Goal: Task Accomplishment & Management: Complete application form

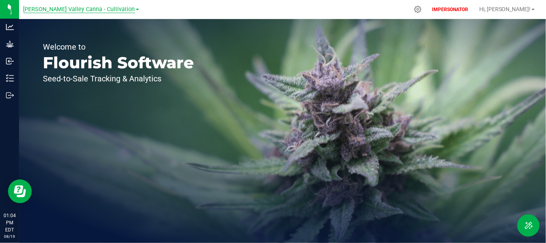
click at [100, 11] on span "Hudson Valley Canna - Cultivation" at bounding box center [79, 9] width 112 height 7
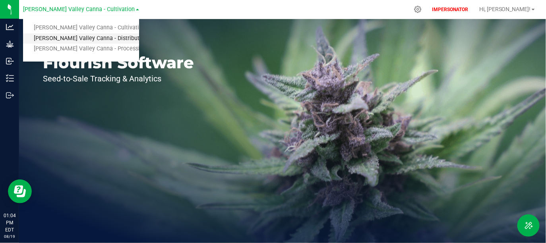
click at [74, 40] on link "Hudson Valley Canna - Distribution" at bounding box center [81, 38] width 116 height 11
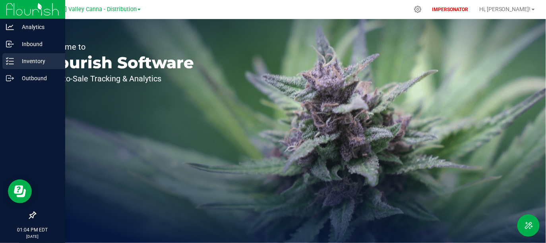
click at [21, 66] on p "Inventory" at bounding box center [38, 61] width 48 height 10
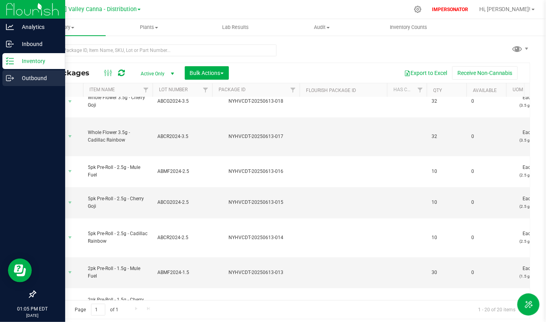
click at [10, 78] on icon at bounding box center [10, 78] width 8 height 8
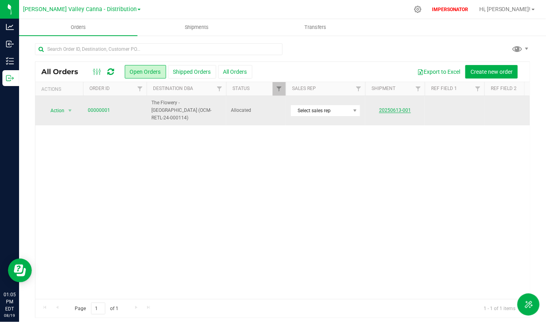
click at [392, 108] on link "20250613-001" at bounding box center [395, 111] width 32 height 6
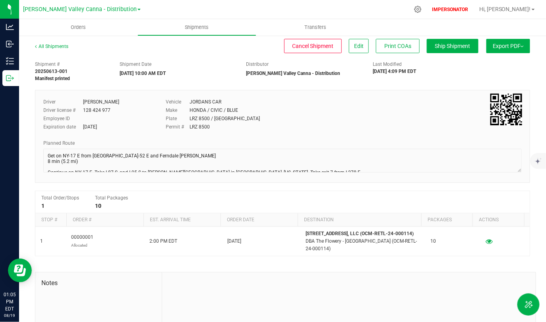
drag, startPoint x: 114, startPoint y: 70, endPoint x: 219, endPoint y: 81, distance: 105.4
click at [219, 81] on div "Shipment # 20250613-001 Manifest printed Shipment Date 06/13/2025 10:00 AM EDT …" at bounding box center [282, 69] width 507 height 25
click at [454, 44] on span "Ship Shipment" at bounding box center [452, 46] width 35 height 6
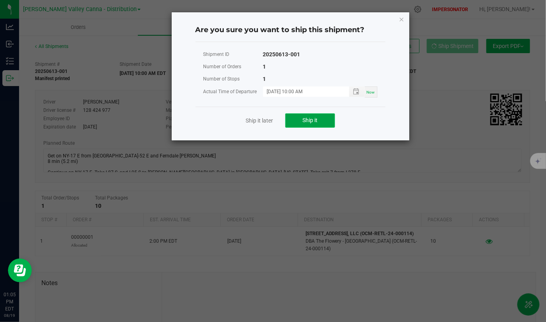
click at [302, 117] on span "Ship it" at bounding box center [309, 120] width 15 height 6
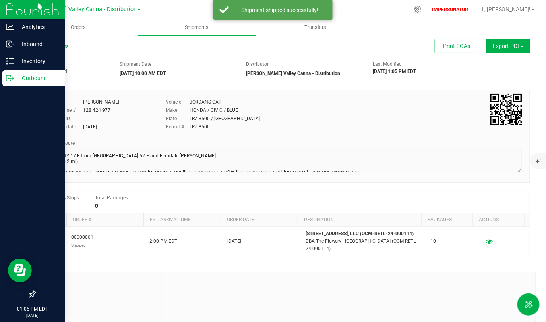
click at [9, 80] on icon at bounding box center [10, 78] width 8 height 8
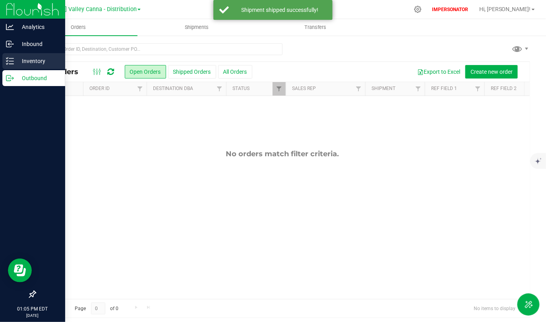
click at [36, 58] on p "Inventory" at bounding box center [38, 61] width 48 height 10
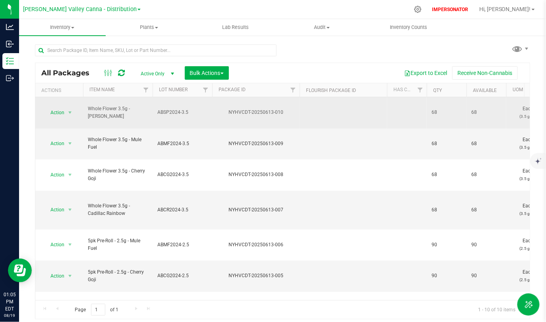
drag, startPoint x: 86, startPoint y: 112, endPoint x: 122, endPoint y: 127, distance: 39.0
click at [122, 127] on td "Whole Flower 3.5g - Scottie Pippen" at bounding box center [117, 112] width 69 height 31
drag, startPoint x: 423, startPoint y: 122, endPoint x: 500, endPoint y: 113, distance: 77.5
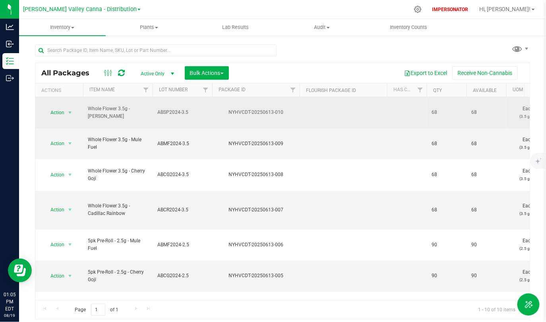
click at [500, 113] on span "68" at bounding box center [486, 113] width 30 height 8
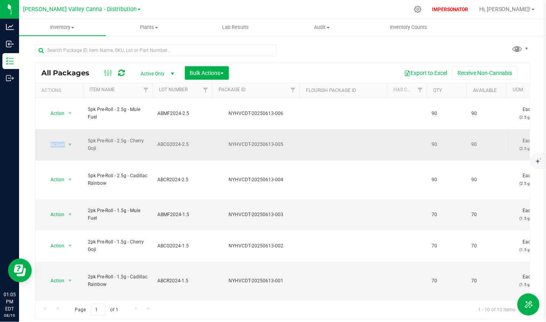
drag, startPoint x: 89, startPoint y: 134, endPoint x: 115, endPoint y: 152, distance: 31.6
click at [115, 152] on td "5pk Pre-Roll - 2.5g - Cherry Goji" at bounding box center [117, 144] width 69 height 31
drag, startPoint x: 135, startPoint y: 138, endPoint x: 158, endPoint y: 146, distance: 24.7
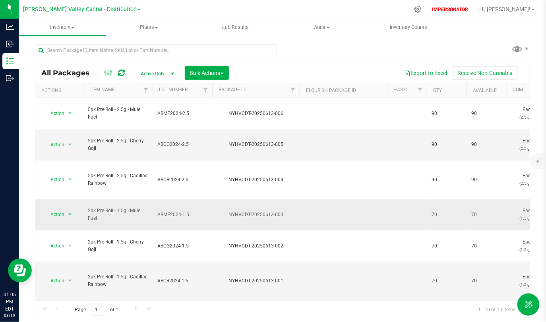
click at [153, 200] on td "ABMF2024-1.5" at bounding box center [182, 215] width 60 height 31
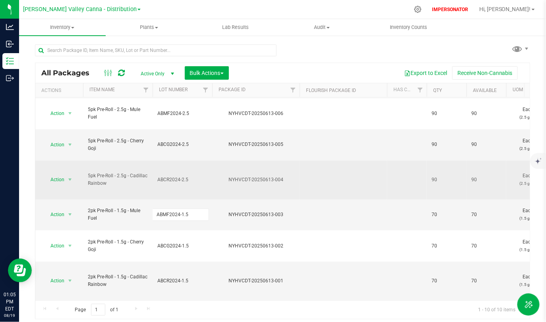
click at [345, 181] on td at bounding box center [342, 180] width 87 height 39
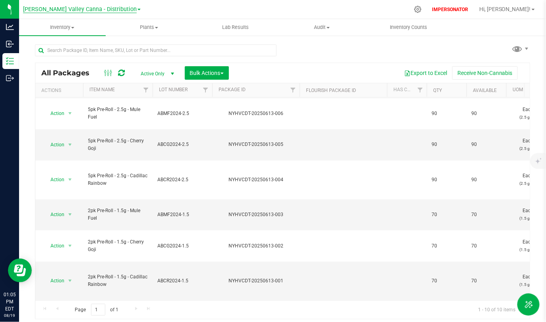
click at [109, 9] on span "Hudson Valley Canna - Distribution" at bounding box center [80, 9] width 114 height 7
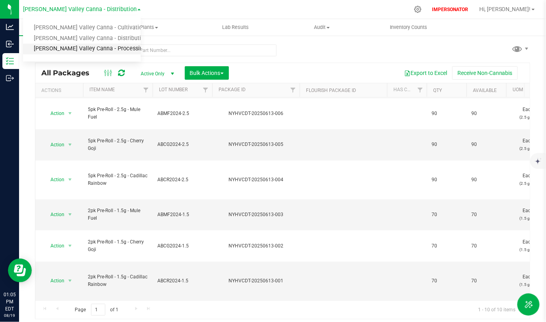
click at [98, 48] on link "Hudson Valley Canna - Processing" at bounding box center [82, 49] width 118 height 11
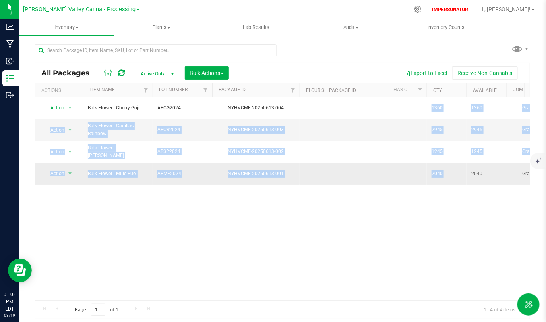
drag, startPoint x: 425, startPoint y: 106, endPoint x: 475, endPoint y: 172, distance: 81.9
click at [475, 172] on td "2040" at bounding box center [486, 173] width 40 height 21
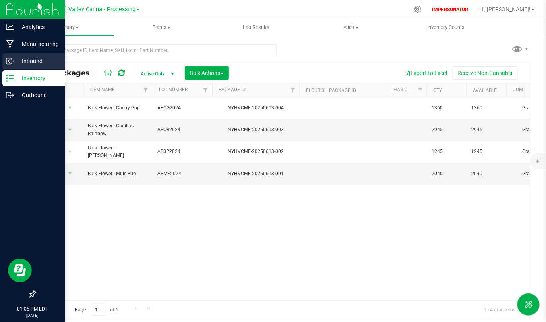
click at [46, 60] on p "Inbound" at bounding box center [38, 61] width 48 height 10
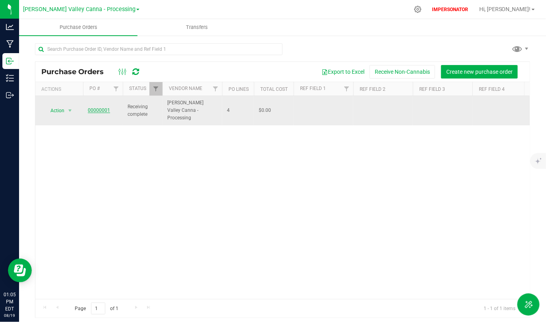
click at [102, 108] on link "00000001" at bounding box center [99, 111] width 22 height 6
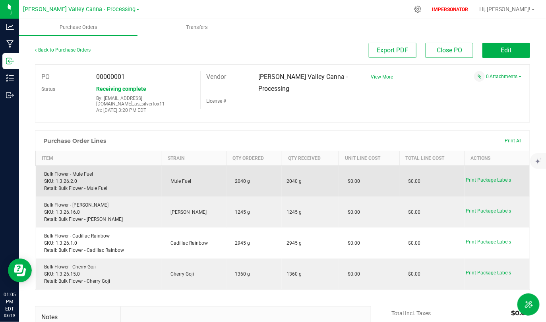
drag, startPoint x: 280, startPoint y: 177, endPoint x: 330, endPoint y: 184, distance: 49.8
click at [330, 184] on td "2040 g" at bounding box center [310, 181] width 57 height 31
click at [329, 184] on td "2040 g" at bounding box center [310, 181] width 57 height 31
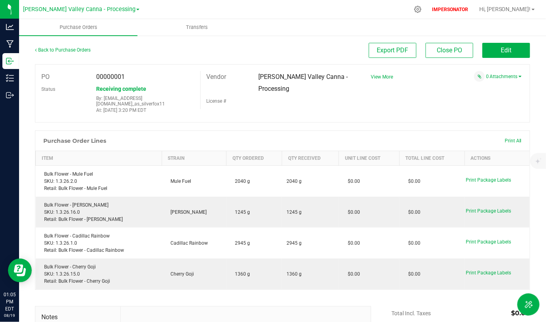
drag, startPoint x: 96, startPoint y: 104, endPoint x: 178, endPoint y: 108, distance: 82.3
click at [179, 108] on p "At: Jun 13, 2025 3:20 PM EDT" at bounding box center [145, 111] width 98 height 6
click at [106, 12] on span "Hudson Valley Canna - Processing" at bounding box center [79, 9] width 112 height 7
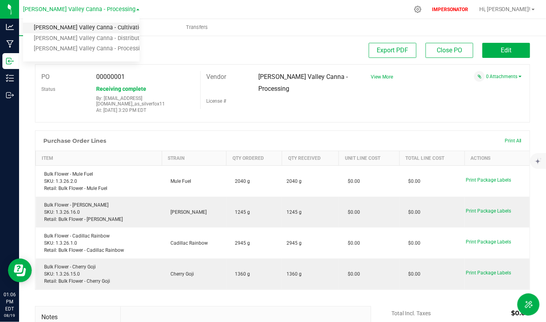
click at [89, 31] on link "Hudson Valley Canna - Cultivation" at bounding box center [81, 28] width 116 height 11
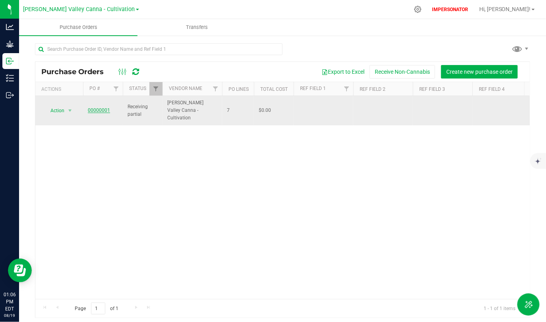
click at [98, 108] on link "00000001" at bounding box center [99, 111] width 22 height 6
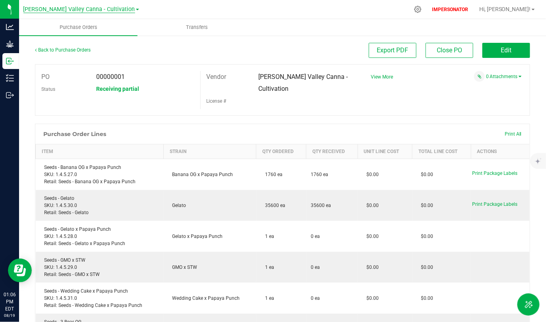
click at [79, 10] on span "Hudson Valley Canna - Cultivation" at bounding box center [79, 9] width 112 height 7
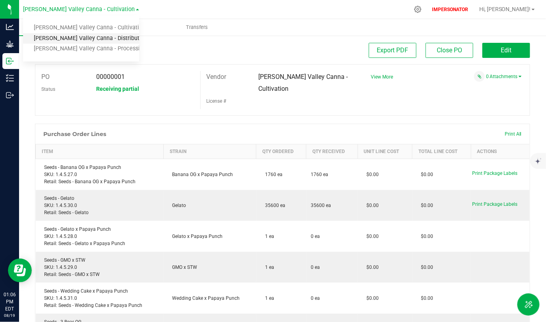
click at [81, 38] on link "Hudson Valley Canna - Distribution" at bounding box center [81, 38] width 116 height 11
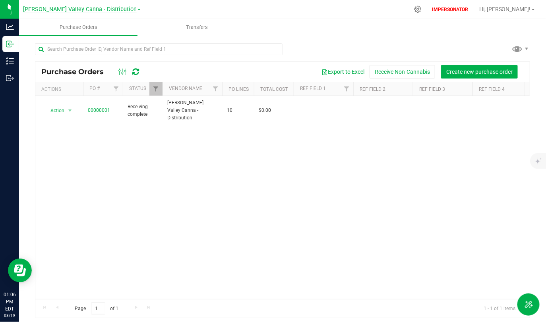
click at [98, 8] on span "Hudson Valley Canna - Distribution" at bounding box center [80, 9] width 114 height 7
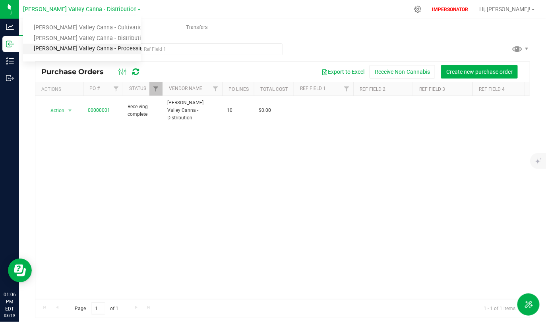
click at [94, 50] on link "Hudson Valley Canna - Processing" at bounding box center [82, 49] width 118 height 11
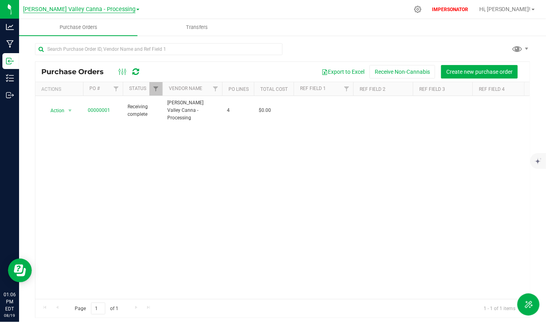
click at [104, 6] on span "Hudson Valley Canna - Processing" at bounding box center [79, 9] width 112 height 7
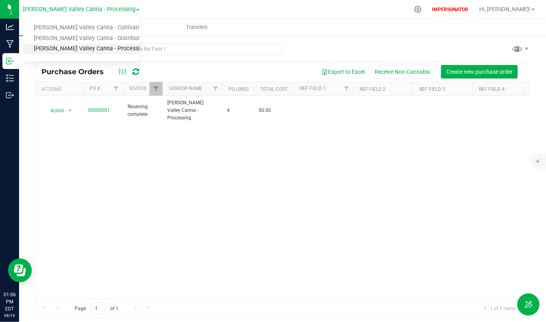
click at [100, 44] on link "Hudson Valley Canna - Processing" at bounding box center [81, 49] width 116 height 11
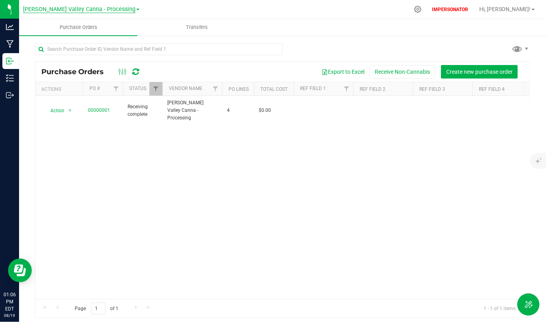
click at [104, 8] on span "Hudson Valley Canna - Processing" at bounding box center [79, 9] width 112 height 7
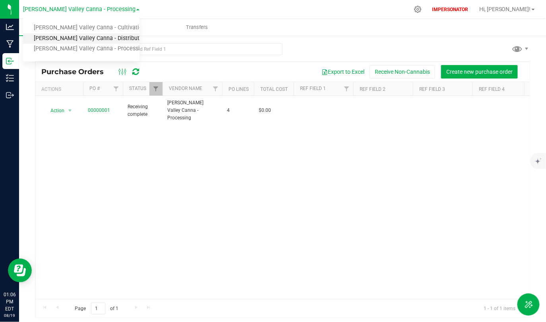
click at [104, 39] on link "Hudson Valley Canna - Distribution" at bounding box center [81, 38] width 116 height 11
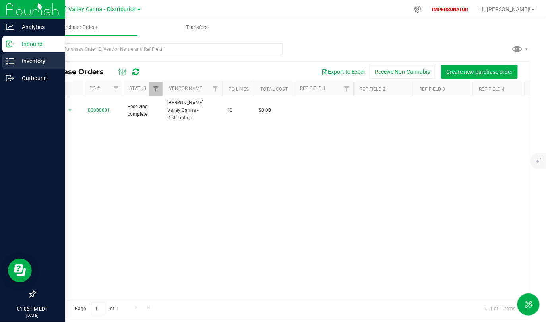
click at [27, 60] on p "Inventory" at bounding box center [38, 61] width 48 height 10
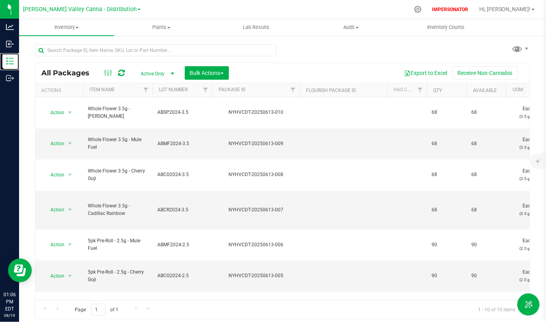
scroll to position [144, 0]
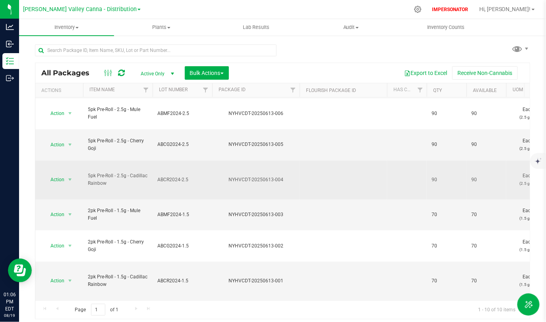
drag, startPoint x: 158, startPoint y: 174, endPoint x: 196, endPoint y: 176, distance: 37.8
click at [196, 176] on span "ABCR2024-2.5" at bounding box center [182, 180] width 50 height 8
click at [195, 176] on input "ABCR2024-2.5" at bounding box center [180, 180] width 57 height 12
click at [232, 180] on td "NYHVCDT-20250613-004" at bounding box center [255, 180] width 87 height 39
drag, startPoint x: 442, startPoint y: 176, endPoint x: 401, endPoint y: 176, distance: 40.5
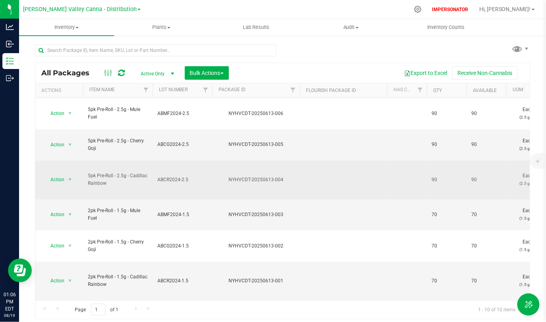
click at [401, 176] on td at bounding box center [407, 180] width 40 height 39
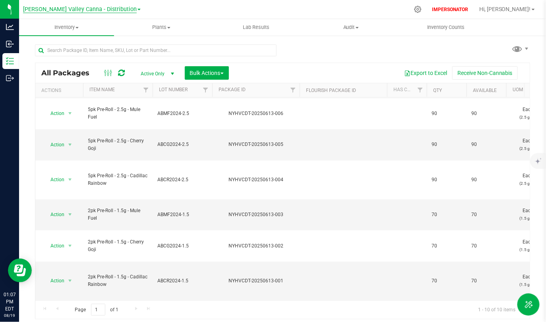
click at [111, 12] on span "Hudson Valley Canna - Distribution" at bounding box center [80, 9] width 114 height 7
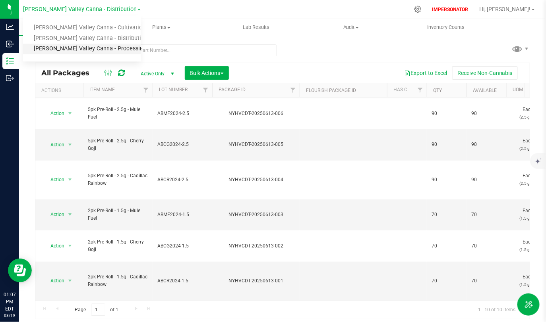
click at [107, 46] on link "Hudson Valley Canna - Processing" at bounding box center [82, 49] width 118 height 11
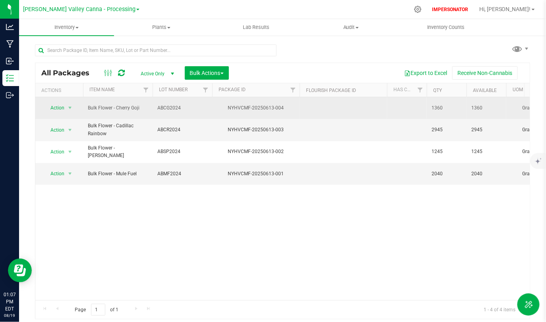
drag, startPoint x: 428, startPoint y: 109, endPoint x: 453, endPoint y: 109, distance: 24.6
click at [453, 109] on td "1360" at bounding box center [446, 108] width 40 height 22
click at [453, 109] on span "1360" at bounding box center [446, 108] width 30 height 8
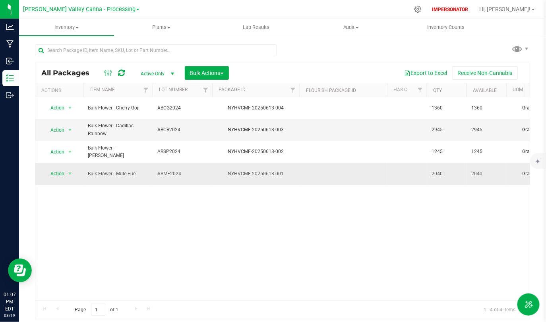
drag, startPoint x: 429, startPoint y: 164, endPoint x: 453, endPoint y: 164, distance: 23.4
click at [453, 164] on td "2040" at bounding box center [446, 173] width 40 height 21
click at [453, 170] on span "2040" at bounding box center [446, 174] width 30 height 8
drag, startPoint x: 438, startPoint y: 110, endPoint x: 439, endPoint y: 127, distance: 17.1
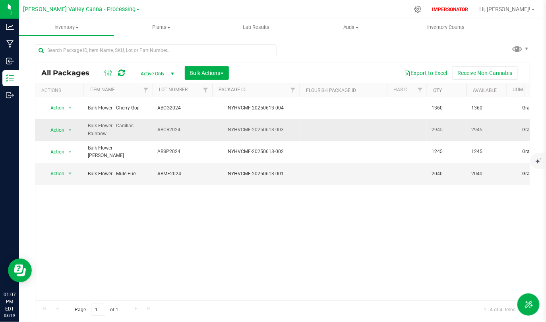
click at [439, 127] on span "2945" at bounding box center [446, 130] width 30 height 8
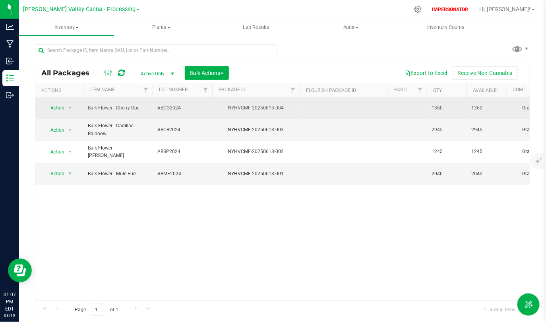
drag, startPoint x: 433, startPoint y: 106, endPoint x: 459, endPoint y: 106, distance: 25.8
click at [459, 106] on span "1360" at bounding box center [446, 108] width 30 height 8
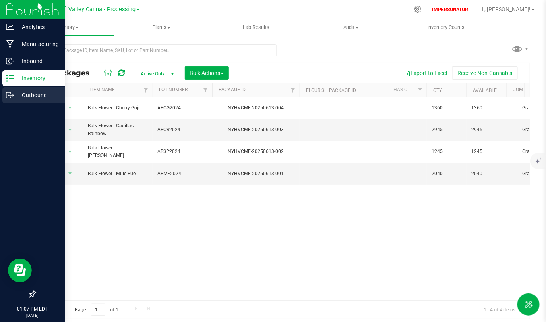
click at [14, 93] on icon at bounding box center [10, 95] width 8 height 8
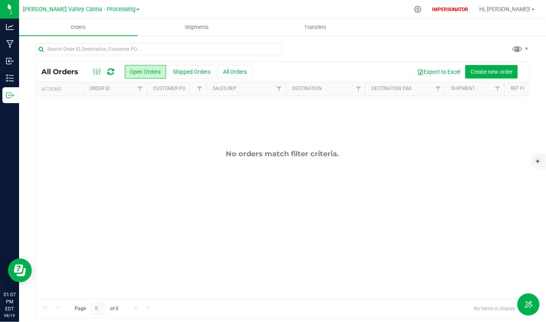
click at [102, 2] on div "Hudson Valley Canna - Processing Hudson Valley Canna - Cultivation Hudson Valle…" at bounding box center [83, 9] width 120 height 15
click at [102, 6] on link "Hudson Valley Canna - Processing" at bounding box center [81, 9] width 116 height 8
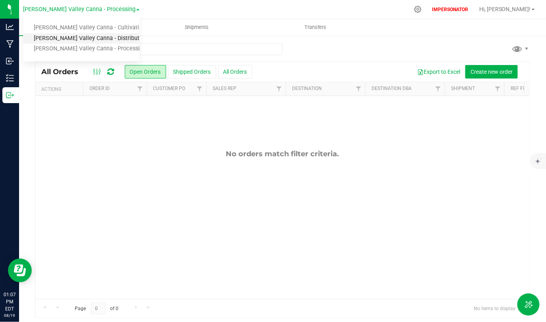
click at [98, 37] on link "Hudson Valley Canna - Distribution" at bounding box center [81, 38] width 116 height 11
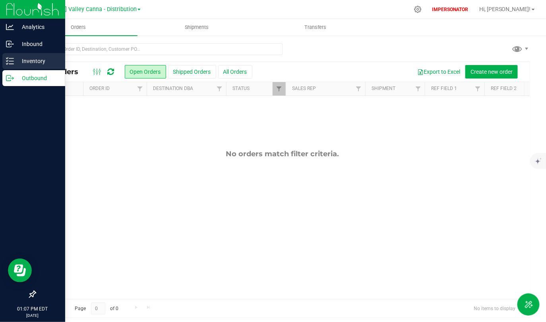
click at [15, 62] on p "Inventory" at bounding box center [38, 61] width 48 height 10
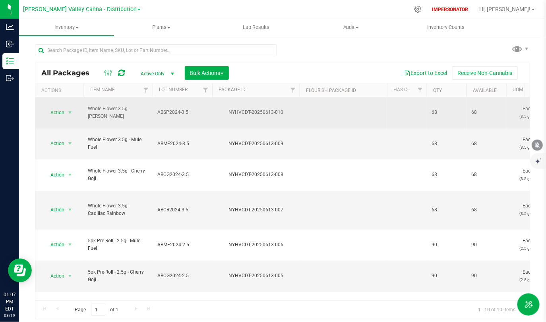
drag, startPoint x: 428, startPoint y: 116, endPoint x: 520, endPoint y: 126, distance: 92.7
click at [511, 125] on td "Each (3.5 g ea.)" at bounding box center [528, 112] width 44 height 31
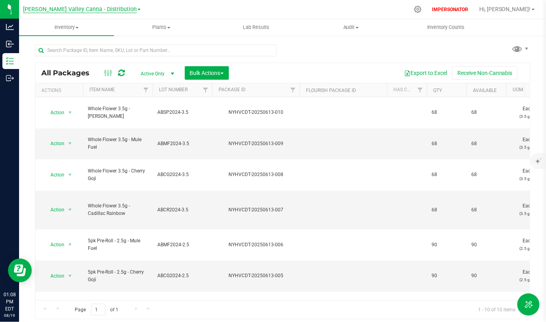
click at [99, 7] on span "Hudson Valley Canna - Distribution" at bounding box center [80, 9] width 114 height 7
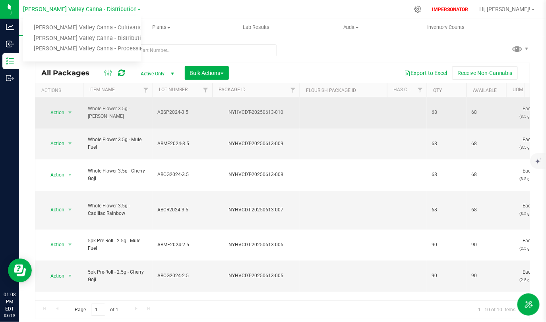
drag, startPoint x: 427, startPoint y: 121, endPoint x: 475, endPoint y: 117, distance: 48.6
click at [475, 116] on span "68" at bounding box center [486, 113] width 30 height 8
drag, startPoint x: 427, startPoint y: 117, endPoint x: 477, endPoint y: 117, distance: 50.0
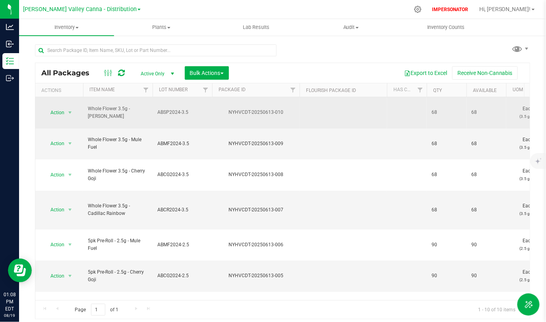
click at [477, 116] on span "68" at bounding box center [486, 113] width 30 height 8
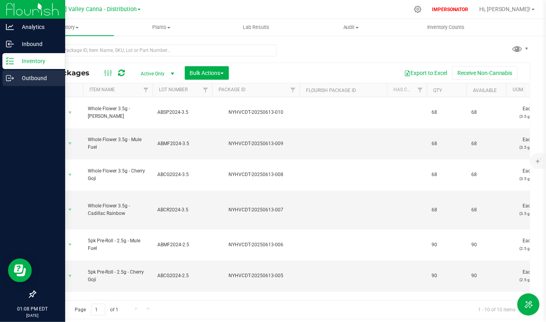
click at [14, 76] on p "Outbound" at bounding box center [38, 78] width 48 height 10
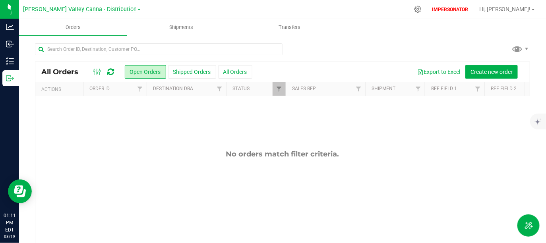
click at [82, 10] on span "Hudson Valley Canna - Distribution" at bounding box center [80, 9] width 114 height 7
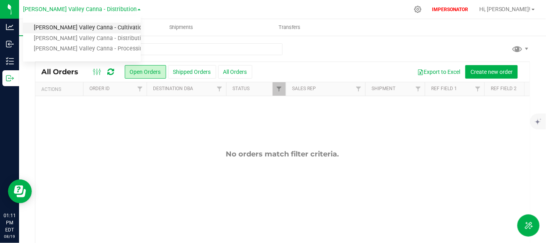
click at [71, 29] on link "Hudson Valley Canna - Cultivation" at bounding box center [82, 28] width 118 height 11
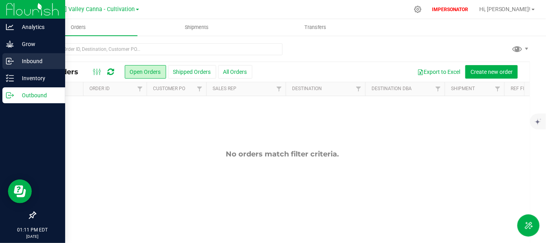
click at [14, 65] on p "Inbound" at bounding box center [38, 61] width 48 height 10
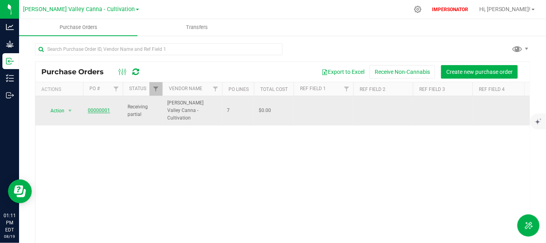
click at [100, 108] on link "00000001" at bounding box center [99, 111] width 22 height 6
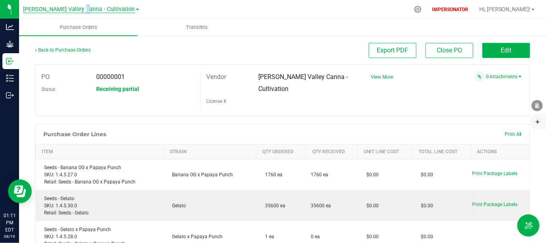
click at [92, 12] on span "Hudson Valley Canna - Cultivation" at bounding box center [79, 9] width 112 height 7
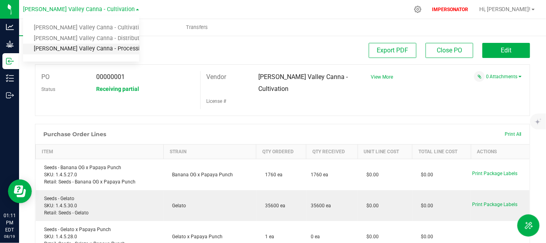
click at [106, 48] on link "Hudson Valley Canna - Processing" at bounding box center [81, 49] width 116 height 11
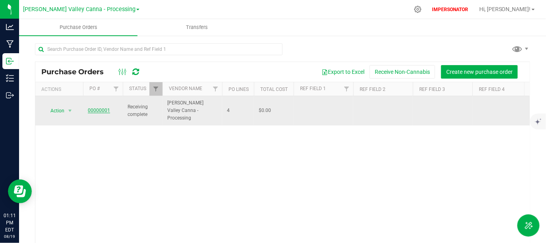
click at [101, 108] on link "00000001" at bounding box center [99, 111] width 22 height 6
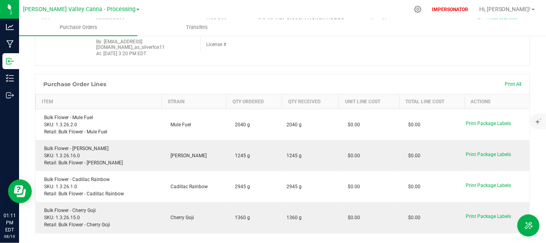
scroll to position [56, 0]
click at [104, 8] on span "Hudson Valley Canna - Processing" at bounding box center [79, 9] width 112 height 7
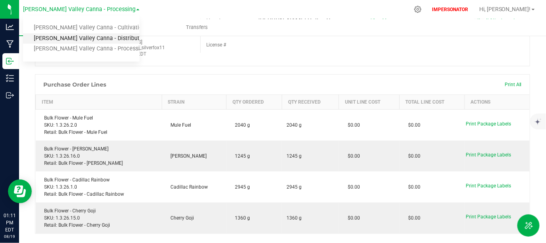
click at [98, 39] on link "Hudson Valley Canna - Distribution" at bounding box center [81, 38] width 116 height 11
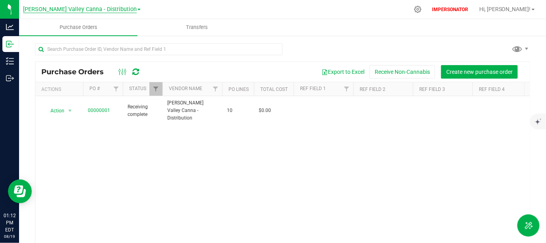
click at [102, 12] on span "Hudson Valley Canna - Distribution" at bounding box center [80, 9] width 114 height 7
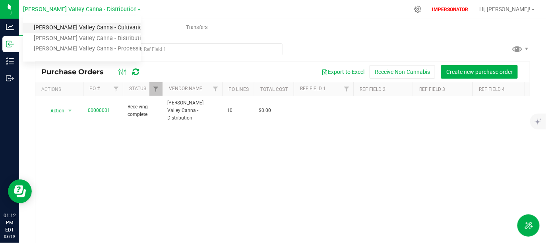
click at [92, 29] on link "Hudson Valley Canna - Cultivation" at bounding box center [82, 28] width 118 height 11
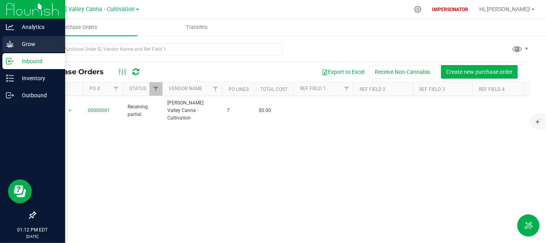
click at [13, 44] on icon at bounding box center [10, 44] width 8 height 8
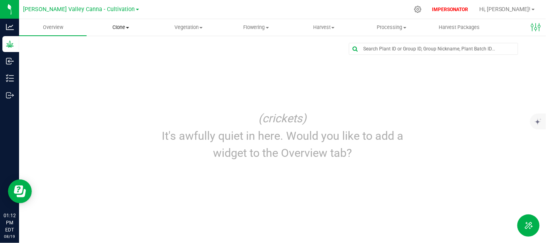
click at [121, 31] on uib-tab-heading "Clone Create plants Cloning groups Cloning plants Apply to plants" at bounding box center [120, 27] width 67 height 16
click at [168, 60] on div "Edit dashboard (crickets) It's awfully quiet in here. Would you like to add a w…" at bounding box center [282, 105] width 495 height 124
click at [422, 11] on icon at bounding box center [417, 9] width 8 height 8
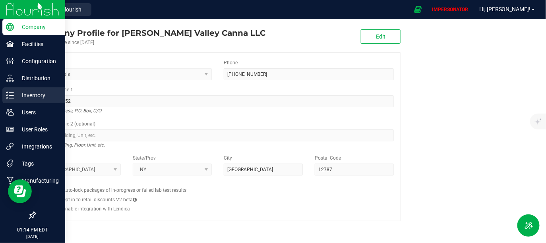
click at [35, 97] on p "Inventory" at bounding box center [38, 96] width 48 height 10
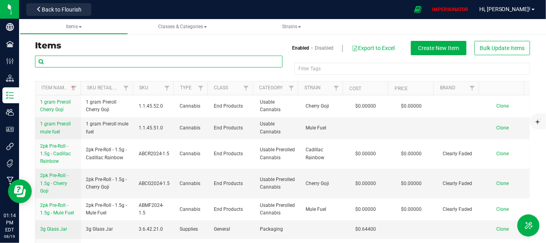
click at [134, 56] on input "text" at bounding box center [158, 62] width 247 height 12
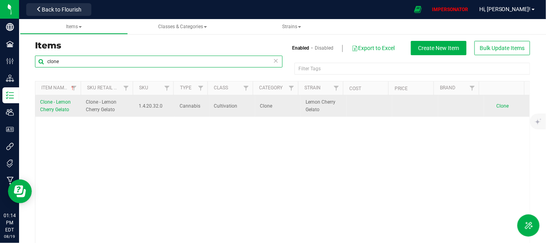
type input "clone"
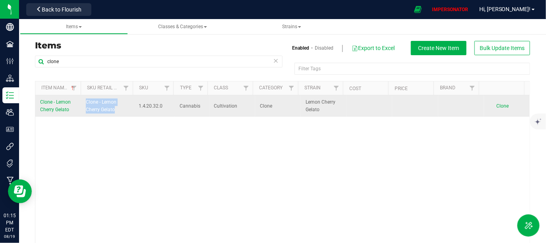
drag, startPoint x: 83, startPoint y: 100, endPoint x: 126, endPoint y: 115, distance: 45.5
click at [127, 115] on td "Clone - Lemon Cherry Gelato" at bounding box center [107, 105] width 52 height 21
click at [126, 115] on td "Clone - Lemon Cherry Gelato" at bounding box center [107, 105] width 52 height 21
drag, startPoint x: 85, startPoint y: 101, endPoint x: 125, endPoint y: 111, distance: 42.0
click at [125, 111] on span "Clone - Lemon Cherry Gelato" at bounding box center [107, 105] width 43 height 15
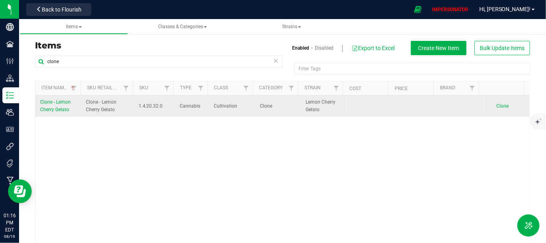
click at [141, 112] on td "1.4.20.32.0" at bounding box center [154, 105] width 41 height 21
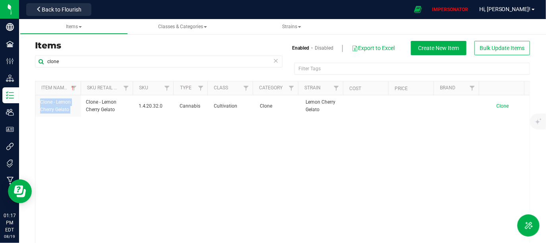
drag, startPoint x: 84, startPoint y: 100, endPoint x: 120, endPoint y: 117, distance: 40.2
click at [120, 117] on div "Clone - Lemon Cherry Gelato Clone - Lemon Cherry Gelato 1.4.20.32.0 Cannabis Cu…" at bounding box center [282, 171] width 494 height 153
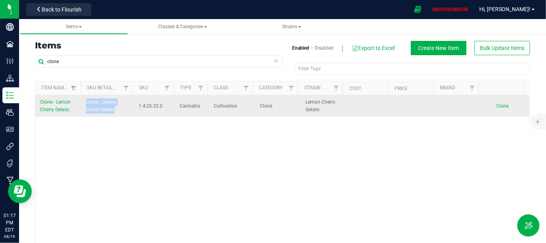
drag, startPoint x: 85, startPoint y: 102, endPoint x: 120, endPoint y: 110, distance: 35.9
click at [120, 110] on span "Clone - Lemon Cherry Gelato" at bounding box center [107, 105] width 43 height 15
copy span "Clone - Lemon Cherry Gelato"
click at [496, 106] on span "Clone" at bounding box center [502, 106] width 12 height 6
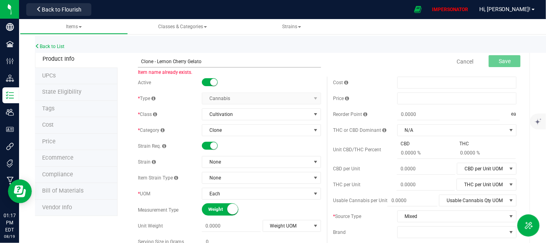
drag, startPoint x: 155, startPoint y: 61, endPoint x: 220, endPoint y: 66, distance: 64.5
click at [220, 66] on input "Clone - Lemon Cherry Gelato" at bounding box center [229, 62] width 183 height 12
type input "Clone - Alien Wedding"
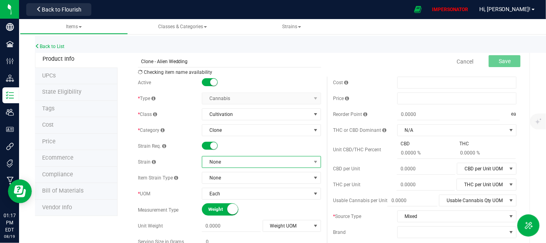
click at [253, 167] on span "None" at bounding box center [261, 162] width 119 height 12
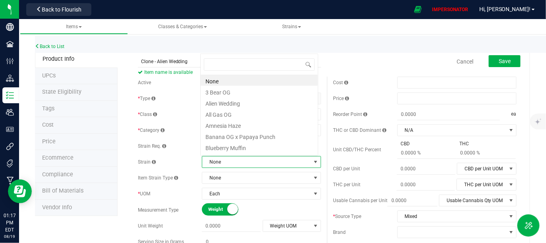
scroll to position [12, 116]
click at [243, 103] on li "Alien Wedding" at bounding box center [259, 102] width 117 height 11
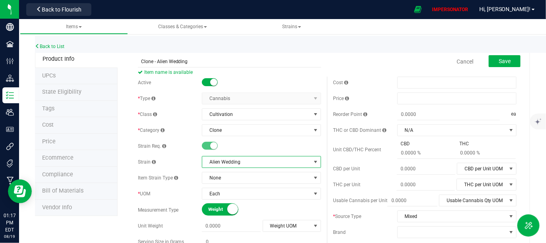
click at [405, 52] on div "Back to List" at bounding box center [308, 44] width 546 height 17
click at [494, 66] on button "Save" at bounding box center [504, 61] width 32 height 12
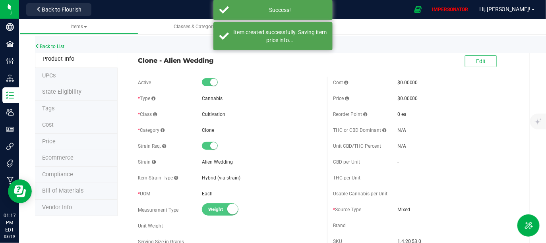
drag, startPoint x: 214, startPoint y: 63, endPoint x: 131, endPoint y: 57, distance: 83.2
click at [132, 57] on div "Clone - Alien Wedding" at bounding box center [229, 59] width 195 height 14
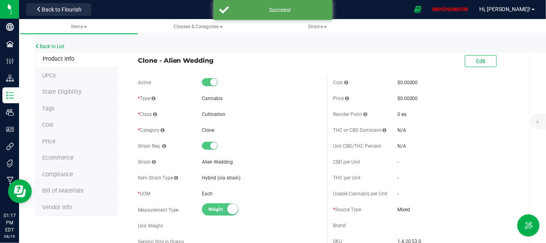
copy span "Clone - Alien Wedding"
click at [60, 50] on div "Back to List" at bounding box center [308, 44] width 546 height 17
click at [60, 48] on link "Back to List" at bounding box center [49, 47] width 29 height 6
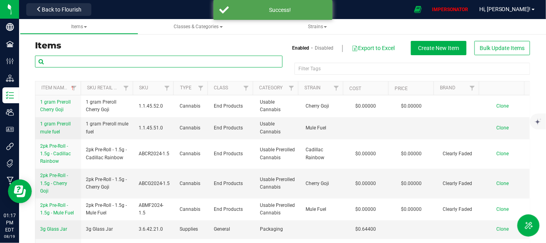
click at [132, 61] on input "text" at bounding box center [158, 62] width 247 height 12
paste input "Clone - Alien Wedding"
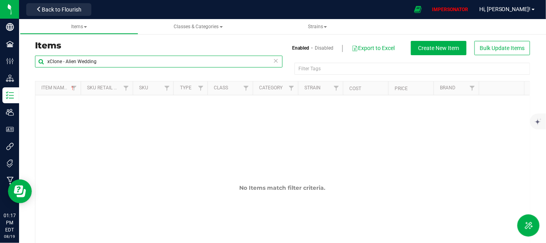
click at [49, 61] on input "xClone - Alien Wedding" at bounding box center [158, 62] width 247 height 12
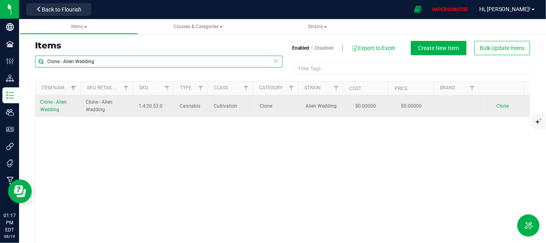
type input "Clone - Alien Wedding"
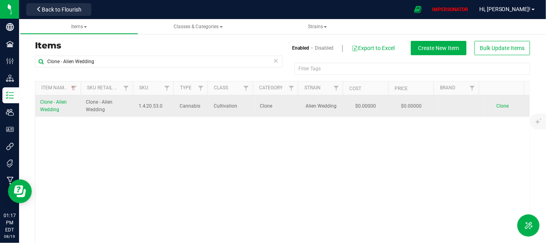
click at [496, 106] on span "Clone" at bounding box center [502, 106] width 12 height 6
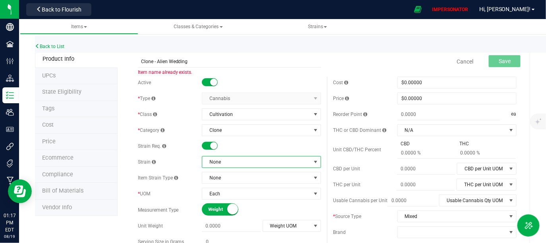
click at [262, 161] on span "None" at bounding box center [256, 161] width 108 height 11
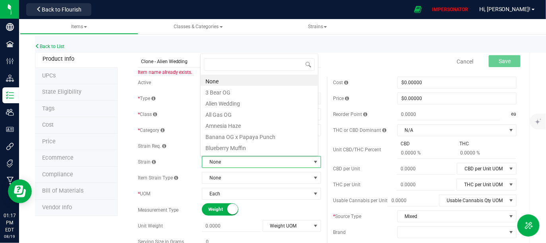
scroll to position [12, 116]
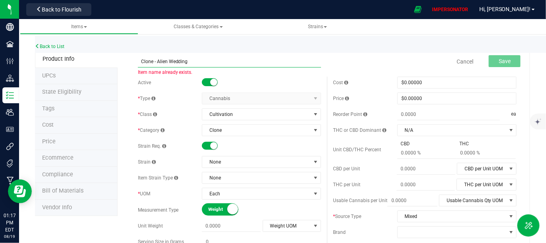
drag, startPoint x: 156, startPoint y: 61, endPoint x: 198, endPoint y: 66, distance: 42.0
click at [198, 66] on input "Clone - Alien Wedding" at bounding box center [229, 62] width 183 height 12
type input "Clone - All Gas OG"
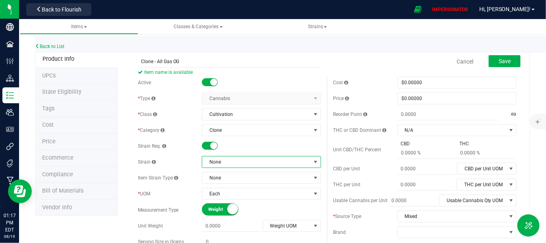
click at [264, 163] on span "None" at bounding box center [256, 161] width 108 height 11
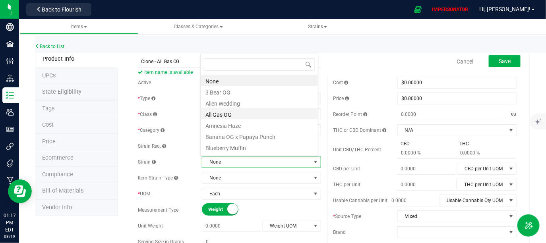
click at [234, 115] on li "All Gas OG" at bounding box center [259, 113] width 117 height 11
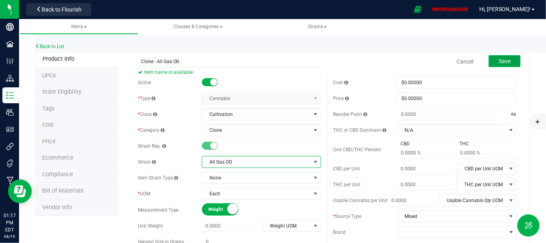
click at [504, 60] on span "Save" at bounding box center [504, 61] width 12 height 6
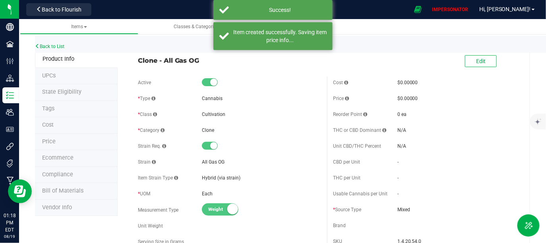
drag, startPoint x: 203, startPoint y: 64, endPoint x: 125, endPoint y: 58, distance: 77.2
copy span "Clone - All Gas OG"
click at [56, 48] on link "Back to List" at bounding box center [49, 47] width 29 height 6
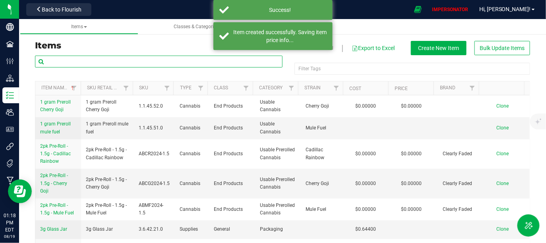
click at [152, 64] on input "text" at bounding box center [158, 62] width 247 height 12
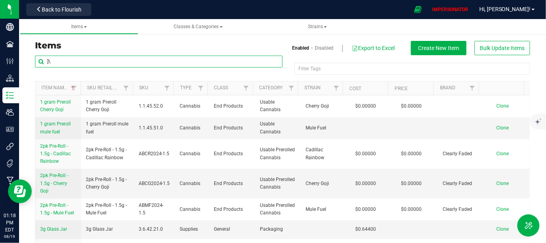
type input "]"
paste input "Clone - All Gas OG"
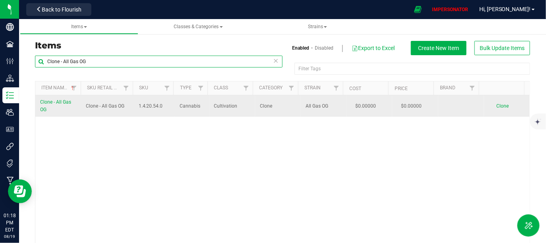
type input "Clone - All Gas OG"
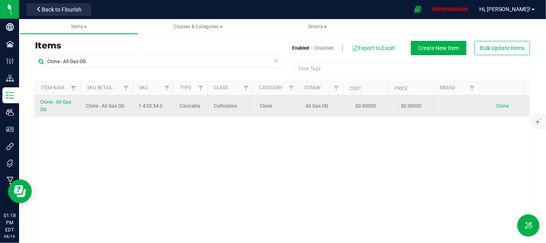
click at [492, 108] on td "Clone" at bounding box center [507, 105] width 46 height 21
click at [496, 106] on span "Clone" at bounding box center [502, 106] width 12 height 6
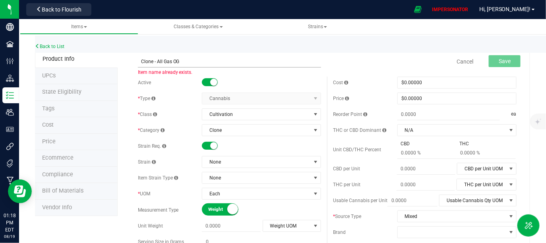
drag, startPoint x: 156, startPoint y: 60, endPoint x: 241, endPoint y: 64, distance: 85.1
click at [241, 64] on input "Clone - All Gas OG" at bounding box center [229, 62] width 183 height 12
click at [344, 59] on div "Cancel Save" at bounding box center [424, 62] width 195 height 20
click at [173, 62] on input "Clone -" at bounding box center [229, 62] width 183 height 12
click at [182, 62] on input "Clone -" at bounding box center [229, 62] width 183 height 12
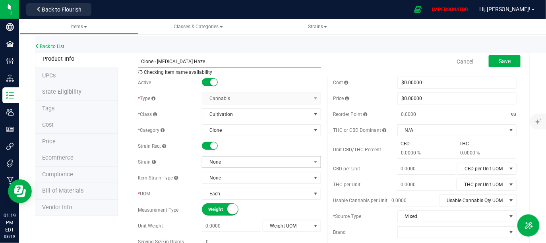
type input "Clone - Amnesia Haze"
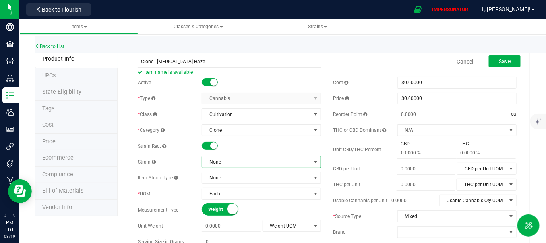
click at [261, 159] on span "None" at bounding box center [256, 161] width 108 height 11
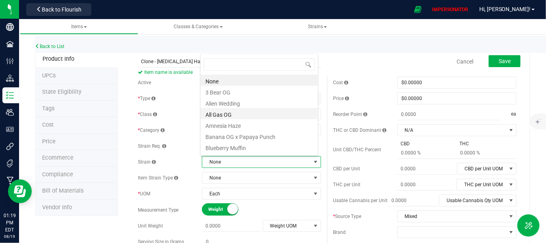
scroll to position [12, 116]
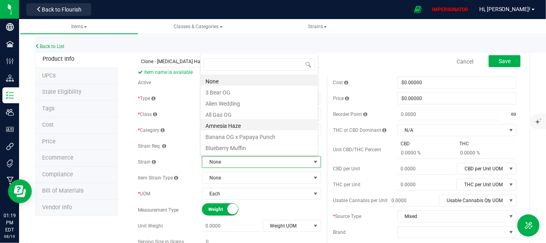
click at [238, 122] on li "Amnesia Haze" at bounding box center [259, 124] width 117 height 11
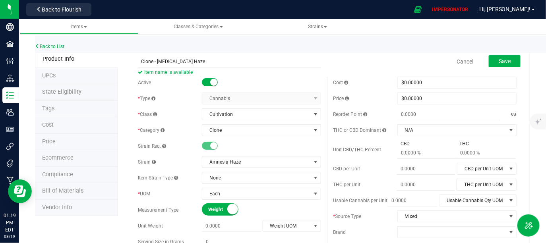
click at [403, 56] on div "Cancel Save" at bounding box center [424, 62] width 195 height 20
click at [507, 63] on button "Save" at bounding box center [504, 61] width 32 height 12
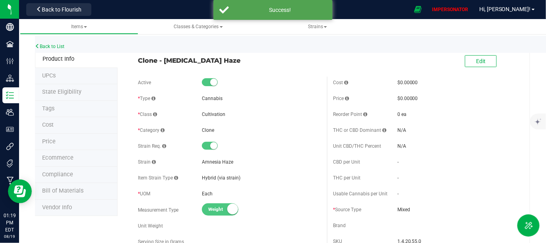
drag, startPoint x: 206, startPoint y: 59, endPoint x: 138, endPoint y: 59, distance: 67.9
click at [138, 59] on span "Clone - Amnesia Haze" at bounding box center [229, 61] width 183 height 10
copy span "Clone - Amnesia Haze"
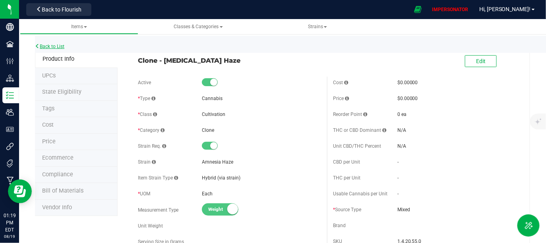
click at [52, 46] on link "Back to List" at bounding box center [49, 47] width 29 height 6
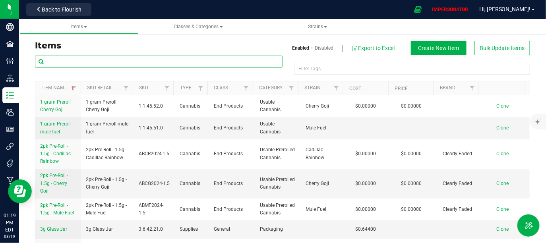
click at [159, 62] on input "text" at bounding box center [158, 62] width 247 height 12
paste input "Clone - Amnesia Haze"
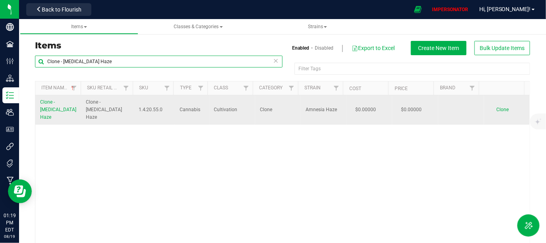
type input "Clone - Amnesia Haze"
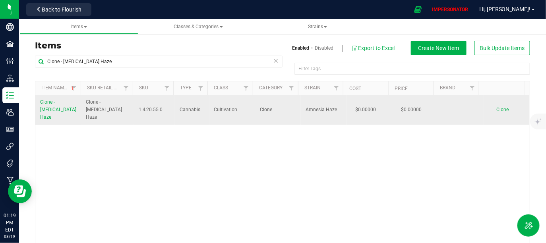
click at [496, 107] on span "Clone" at bounding box center [502, 110] width 12 height 6
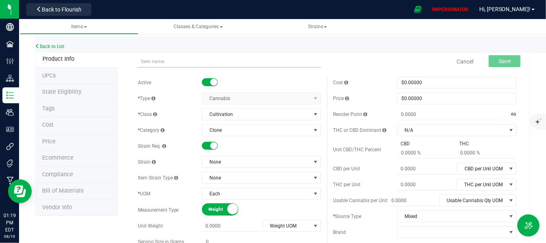
click at [227, 65] on input "text" at bounding box center [229, 62] width 183 height 12
drag, startPoint x: 156, startPoint y: 62, endPoint x: 270, endPoint y: 81, distance: 114.9
type input "Clone - Blue Dream"
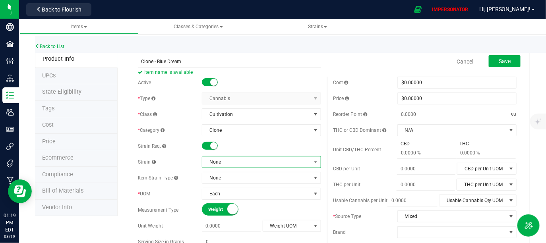
click at [282, 158] on span "None" at bounding box center [256, 161] width 108 height 11
type input "b"
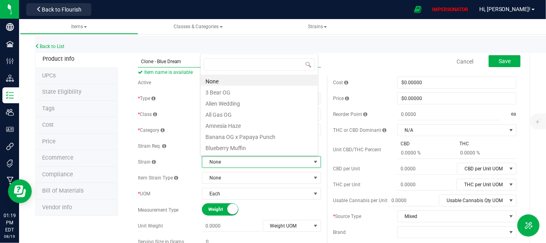
click at [185, 62] on input "Clone - Blue Dream" at bounding box center [229, 62] width 183 height 12
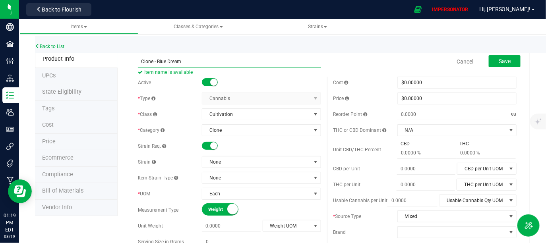
drag, startPoint x: 164, startPoint y: 61, endPoint x: 218, endPoint y: 62, distance: 54.0
click at [218, 62] on input "Clone - Blue Dream" at bounding box center [229, 62] width 183 height 12
click at [206, 56] on input "Clone - Blue Dream" at bounding box center [229, 62] width 183 height 12
drag, startPoint x: 189, startPoint y: 62, endPoint x: 158, endPoint y: 61, distance: 31.0
click at [158, 61] on input "Clone - Blue Dream" at bounding box center [229, 62] width 183 height 12
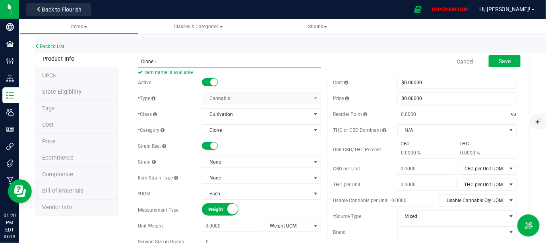
type input "Clone - Blueberry Muffin"
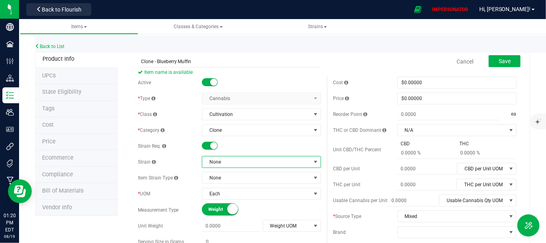
click at [244, 164] on span "None" at bounding box center [256, 161] width 108 height 11
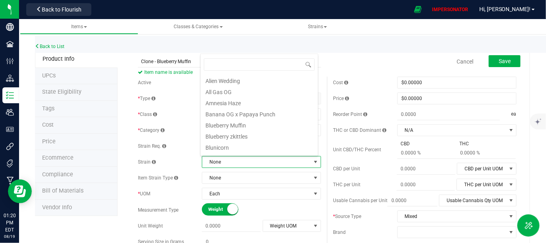
scroll to position [28, 0]
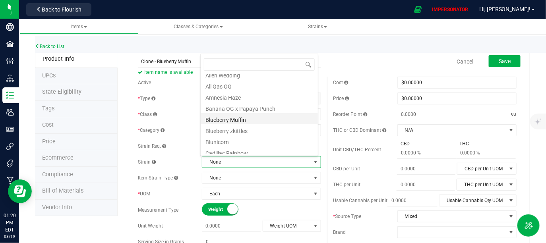
click at [243, 120] on li "Blueberry Muffin" at bounding box center [259, 118] width 117 height 11
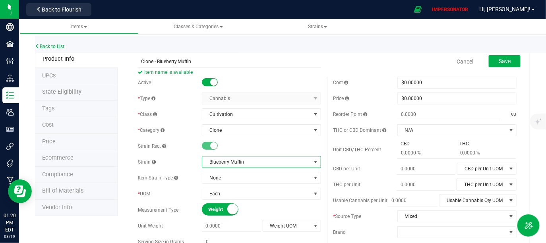
click at [376, 59] on div "Cancel Save" at bounding box center [424, 62] width 195 height 20
click at [503, 61] on span "Save" at bounding box center [504, 61] width 12 height 6
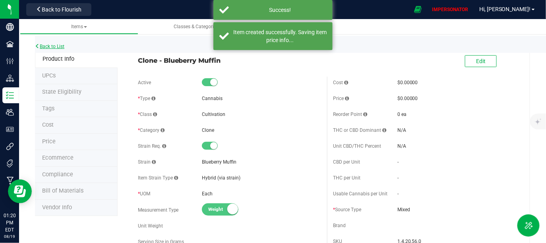
click at [58, 45] on link "Back to List" at bounding box center [49, 47] width 29 height 6
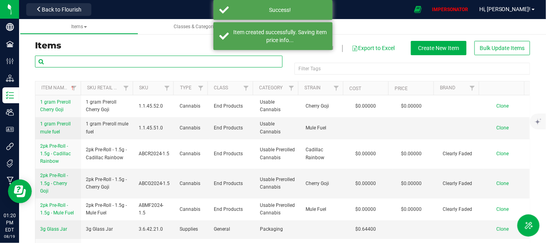
click at [132, 63] on input "text" at bounding box center [158, 62] width 247 height 12
paste input "Clone - Amnesia Haze"
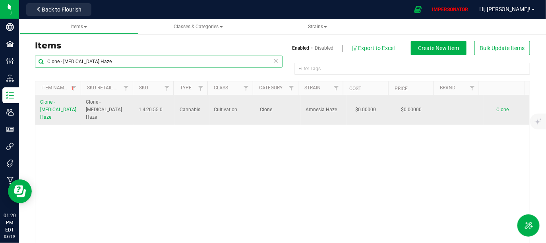
type input "Clone - Amnesia Haze"
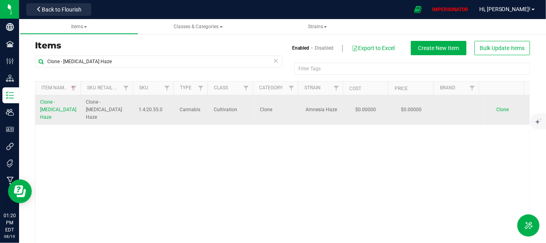
click at [497, 107] on span "Clone" at bounding box center [502, 110] width 12 height 6
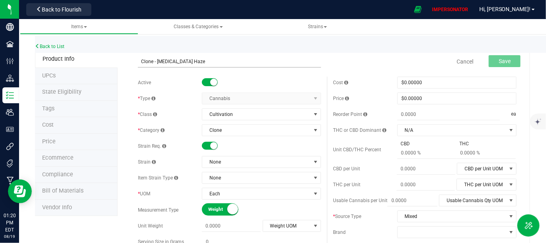
drag, startPoint x: 156, startPoint y: 62, endPoint x: 241, endPoint y: 65, distance: 85.4
click at [241, 65] on input "Clone - Amnesia Haze" at bounding box center [229, 62] width 183 height 12
type input "Clone - Blunicorn"
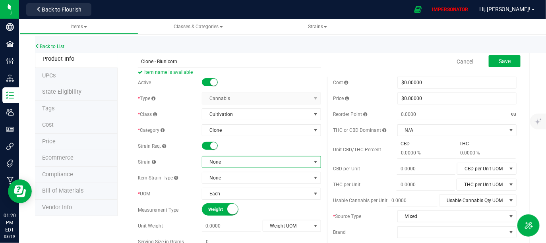
click at [241, 164] on span "None" at bounding box center [256, 161] width 108 height 11
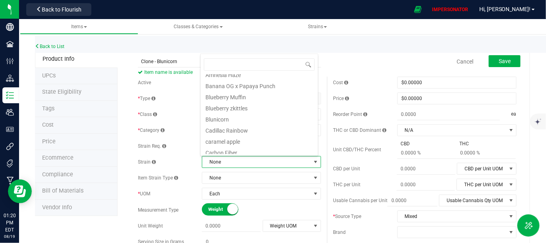
scroll to position [49, 0]
click at [221, 119] on li "Blunicorn" at bounding box center [259, 120] width 117 height 11
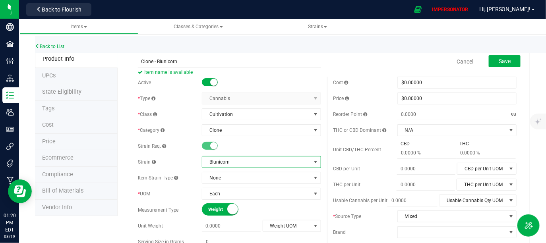
click at [374, 56] on div "Cancel Save" at bounding box center [424, 62] width 195 height 20
click at [502, 63] on span "Save" at bounding box center [504, 61] width 12 height 6
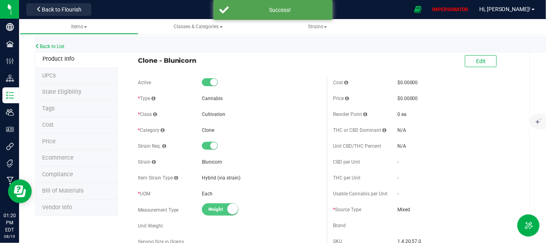
click at [43, 49] on div "Back to List" at bounding box center [308, 44] width 546 height 17
click at [62, 46] on link "Back to List" at bounding box center [49, 47] width 29 height 6
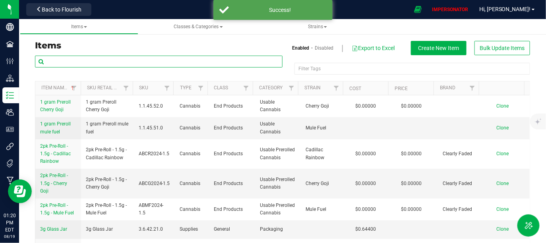
click at [115, 58] on input "text" at bounding box center [158, 62] width 247 height 12
paste input "Clone - Amnesia Haze"
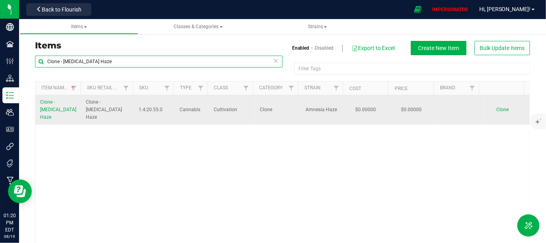
type input "Clone - Amnesia Haze"
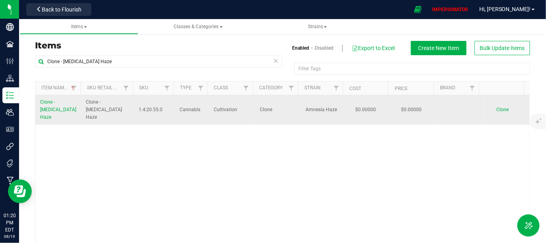
click at [496, 107] on span "Clone" at bounding box center [502, 110] width 12 height 6
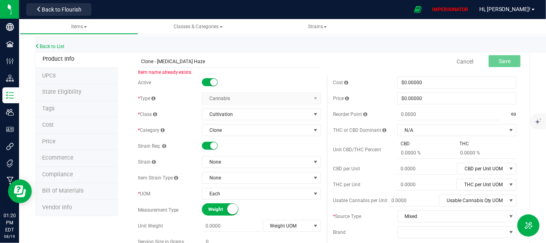
drag, startPoint x: 158, startPoint y: 60, endPoint x: 226, endPoint y: 71, distance: 68.8
click at [226, 61] on span "Clone - Amnesia Haze Item name already exists." at bounding box center [229, 59] width 183 height 6
type input "Clone - Caramel Apple"
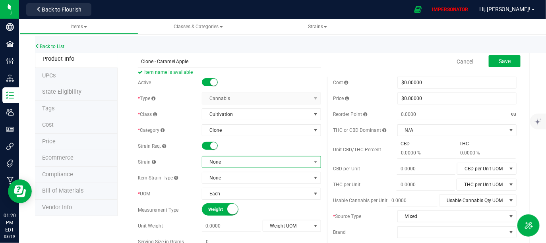
click at [264, 162] on span "None" at bounding box center [256, 161] width 108 height 11
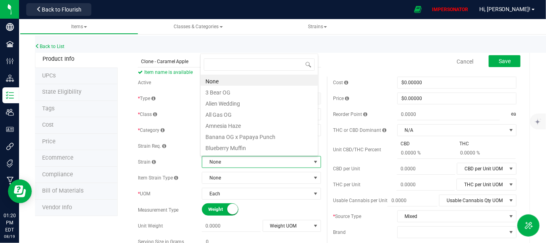
scroll to position [12, 116]
type input "car"
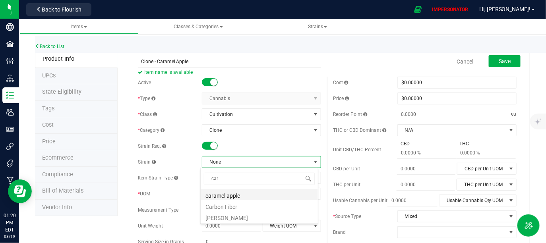
click at [241, 195] on li "caramel apple" at bounding box center [259, 194] width 117 height 11
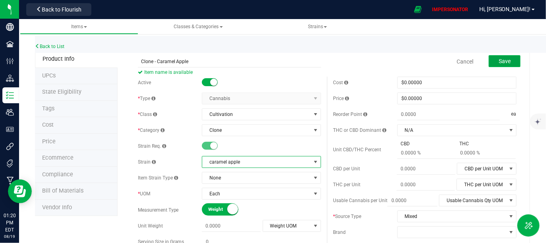
click at [505, 59] on span "Save" at bounding box center [504, 61] width 12 height 6
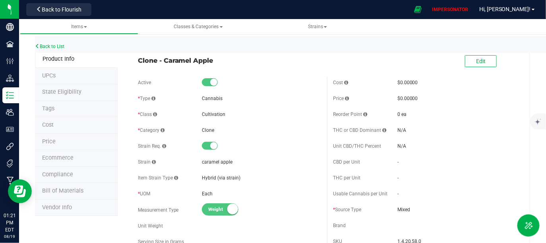
drag, startPoint x: 214, startPoint y: 61, endPoint x: 131, endPoint y: 57, distance: 83.1
click at [132, 57] on div "Clone - Caramel Apple" at bounding box center [229, 59] width 195 height 14
copy span "Clone - Caramel Apple"
click at [56, 49] on div "Back to List" at bounding box center [308, 44] width 546 height 17
click at [56, 47] on link "Back to List" at bounding box center [49, 47] width 29 height 6
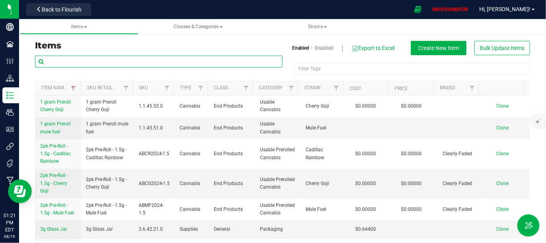
click at [100, 58] on input "text" at bounding box center [158, 62] width 247 height 12
paste input "Clone - Caramel Apple"
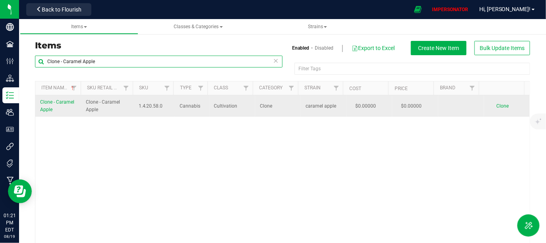
type input "Clone - Caramel Apple"
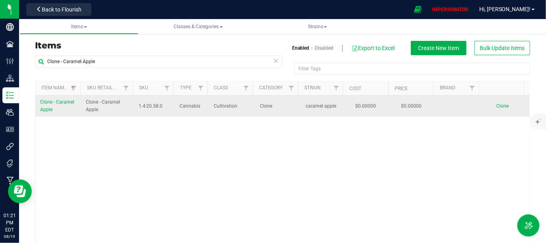
click at [496, 107] on span "Clone" at bounding box center [502, 106] width 12 height 6
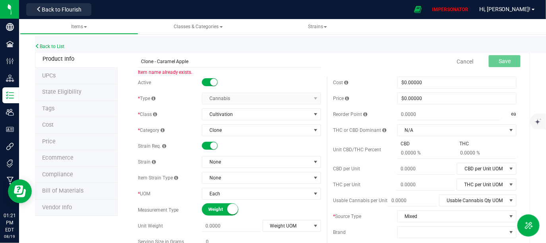
drag, startPoint x: 156, startPoint y: 61, endPoint x: 221, endPoint y: 67, distance: 64.6
click at [221, 61] on span "Clone - Caramel Apple Item name already exists." at bounding box center [229, 59] width 183 height 6
type input "Clone - Carbon Fiber"
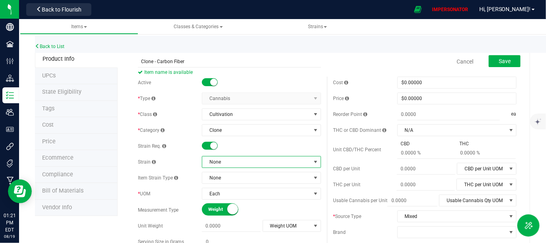
click at [261, 160] on span "None" at bounding box center [256, 161] width 108 height 11
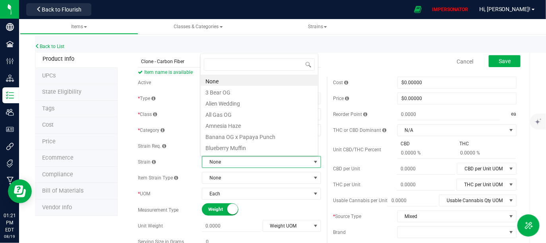
scroll to position [12, 116]
type input "carbo"
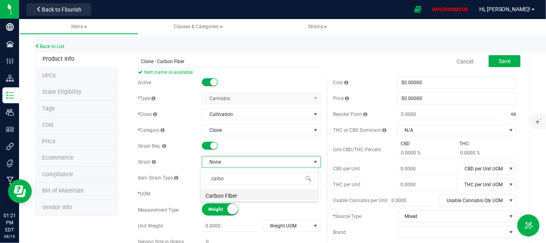
click at [246, 192] on li "Carbon Fiber" at bounding box center [259, 194] width 117 height 11
click at [384, 64] on div "Cancel Save" at bounding box center [424, 62] width 195 height 20
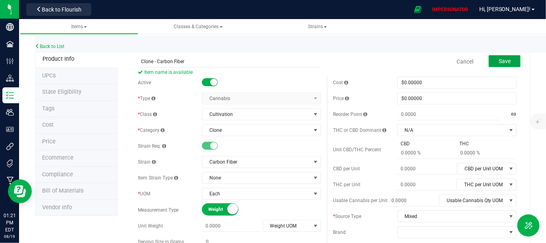
click at [506, 62] on button "Save" at bounding box center [504, 61] width 32 height 12
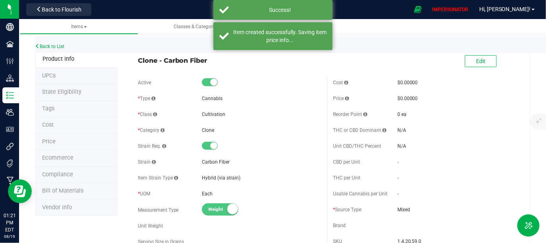
click at [139, 59] on span "Clone - Carbon Fiber" at bounding box center [229, 61] width 183 height 10
drag, startPoint x: 131, startPoint y: 60, endPoint x: 227, endPoint y: 63, distance: 96.2
click at [227, 63] on div "Clone - Carbon Fiber" at bounding box center [229, 59] width 195 height 14
copy span "Clone - Carbon Fiber"
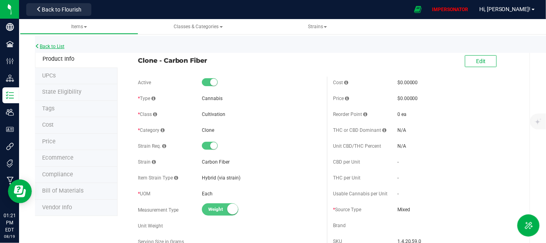
click at [50, 46] on link "Back to List" at bounding box center [49, 47] width 29 height 6
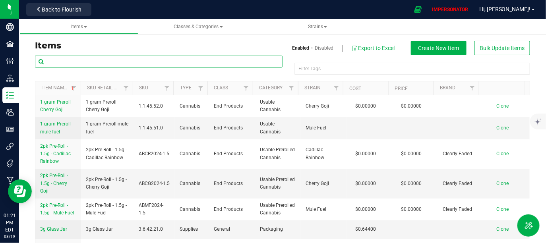
click at [128, 65] on input "text" at bounding box center [158, 62] width 247 height 12
paste input "Clone - Carbon Fiber"
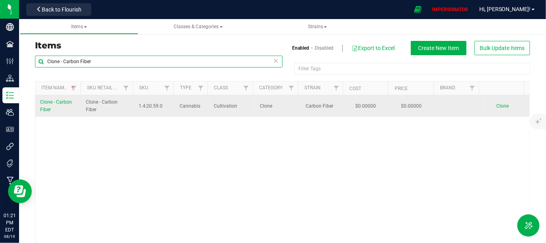
type input "Clone - Carbon Fiber"
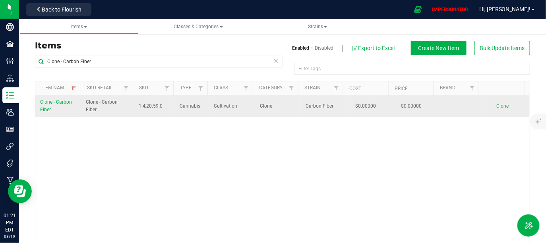
click at [496, 106] on span "Clone" at bounding box center [502, 106] width 12 height 6
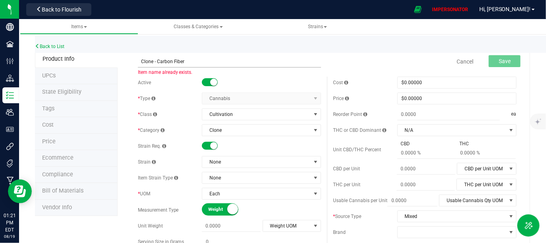
drag, startPoint x: 158, startPoint y: 63, endPoint x: 189, endPoint y: 64, distance: 30.6
click at [189, 64] on input "Clone - Carbon Fiber" at bounding box center [229, 62] width 183 height 12
type input "Clone - Cobb Salad"
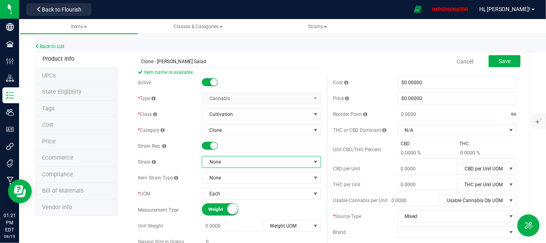
click at [251, 160] on span "None" at bounding box center [256, 161] width 108 height 11
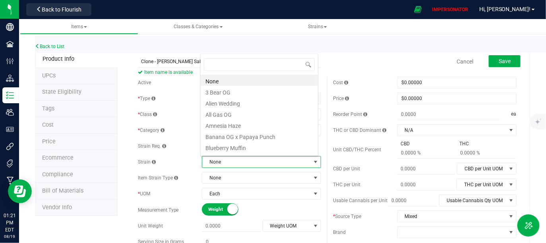
scroll to position [12, 116]
type input "cob"
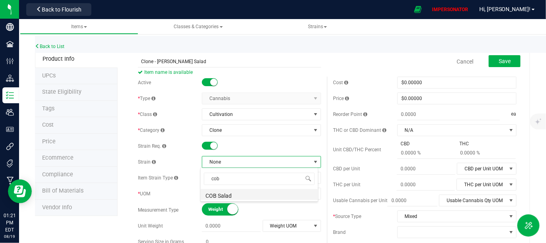
click at [231, 196] on li "COB Salad" at bounding box center [259, 194] width 117 height 11
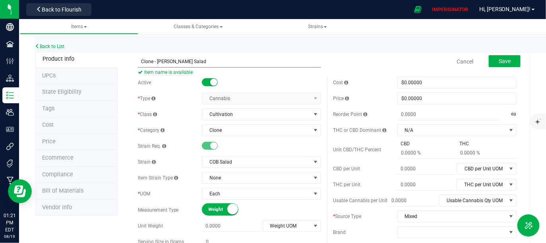
click at [166, 62] on input "Clone - Cobb Salad" at bounding box center [229, 62] width 183 height 12
click at [183, 62] on input "Clone - Cobb Salad" at bounding box center [229, 62] width 183 height 12
click at [167, 62] on input "Clone - Cobb Salad" at bounding box center [229, 62] width 183 height 12
click at [202, 60] on input "Clone - Cob Salad" at bounding box center [229, 62] width 183 height 12
type input "Clone - Cob Salad"
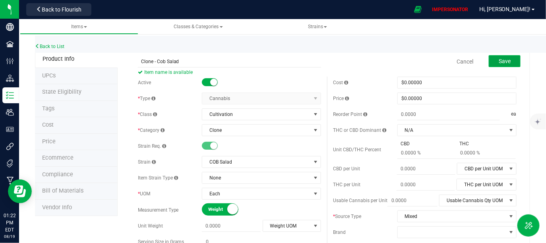
click at [499, 64] on span "Save" at bounding box center [504, 61] width 12 height 6
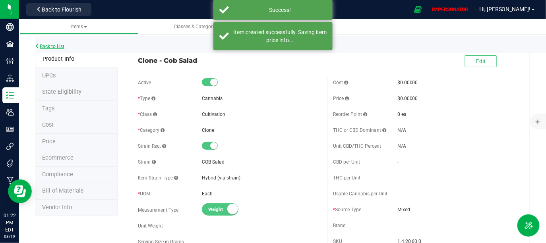
click at [49, 48] on link "Back to List" at bounding box center [49, 47] width 29 height 6
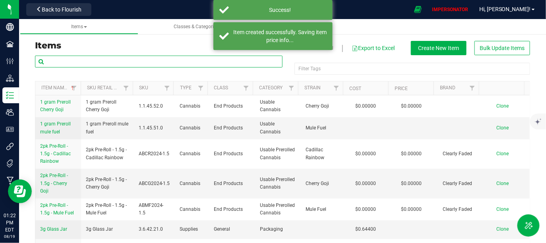
click at [107, 63] on input "text" at bounding box center [158, 62] width 247 height 12
paste input "Clone - Carbon Fiber"
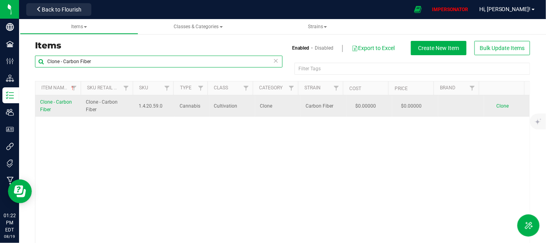
type input "Clone - Carbon Fiber"
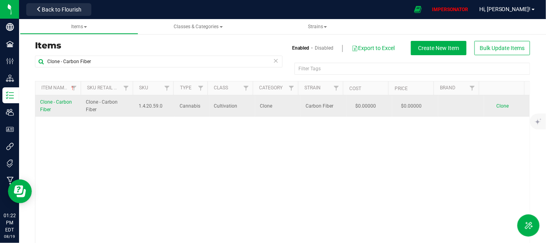
click at [496, 106] on span "Clone" at bounding box center [502, 106] width 12 height 6
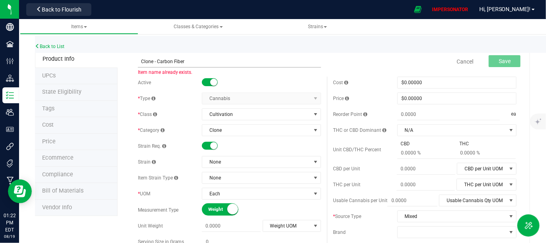
drag, startPoint x: 156, startPoint y: 61, endPoint x: 231, endPoint y: 66, distance: 74.8
click at [231, 66] on input "Clone - Carbon Fiber" at bounding box center [229, 62] width 183 height 12
type input "Clone - Don Carlos"
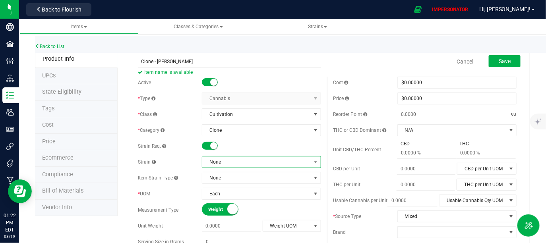
click at [234, 162] on span "None" at bounding box center [256, 161] width 108 height 11
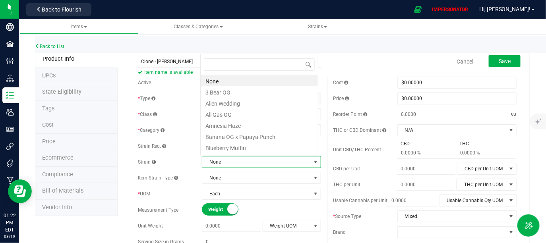
scroll to position [12, 116]
type input "don"
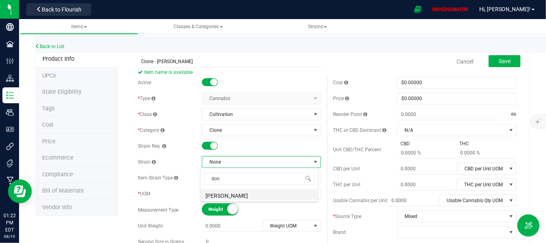
click at [247, 190] on li "Don Carlos" at bounding box center [259, 194] width 117 height 11
click at [502, 68] on div "Save" at bounding box center [499, 62] width 44 height 16
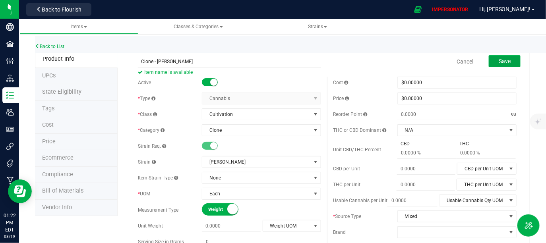
click at [501, 59] on span "Save" at bounding box center [504, 61] width 12 height 6
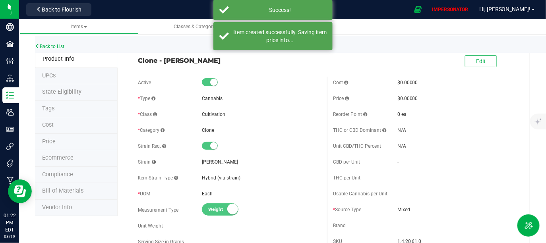
drag, startPoint x: 205, startPoint y: 61, endPoint x: 137, endPoint y: 61, distance: 68.7
click at [138, 61] on span "Clone - Don Carlos" at bounding box center [229, 61] width 183 height 10
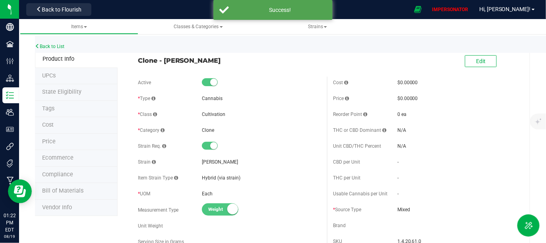
copy span "Clone - Don Carlos"
click at [50, 45] on link "Back to List" at bounding box center [49, 47] width 29 height 6
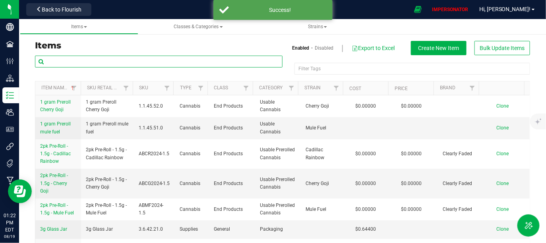
click at [210, 60] on input "text" at bounding box center [158, 62] width 247 height 12
paste input "Clone - Don Carlos"
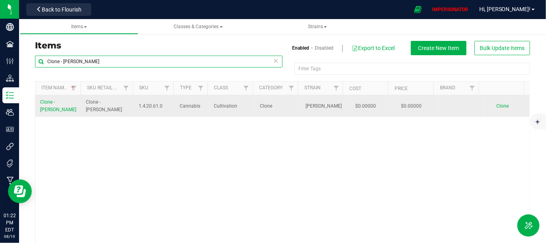
type input "Clone - Don Carlos"
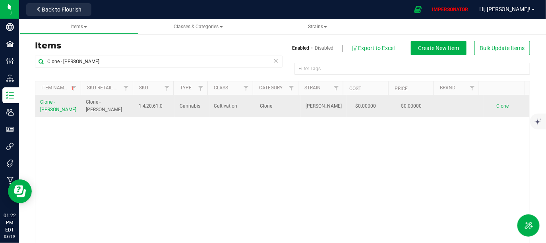
click at [496, 108] on span "Clone" at bounding box center [502, 106] width 12 height 6
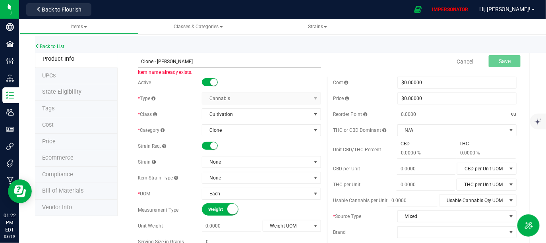
drag, startPoint x: 157, startPoint y: 61, endPoint x: 195, endPoint y: 65, distance: 37.9
click at [195, 65] on input "Clone - Don Carlos" at bounding box center [229, 62] width 183 height 12
type input "Clone - Forbidden Cheetah Piss"
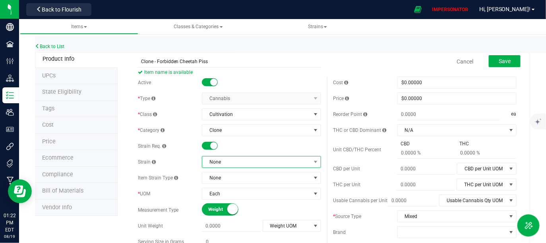
click at [248, 162] on span "None" at bounding box center [256, 161] width 108 height 11
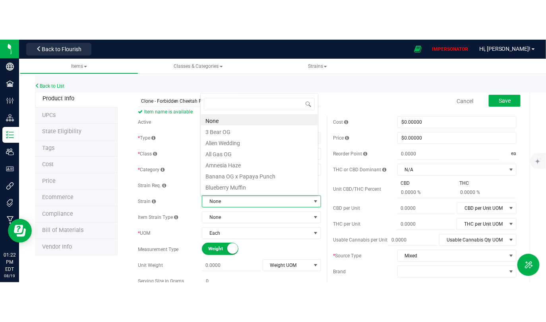
scroll to position [12, 116]
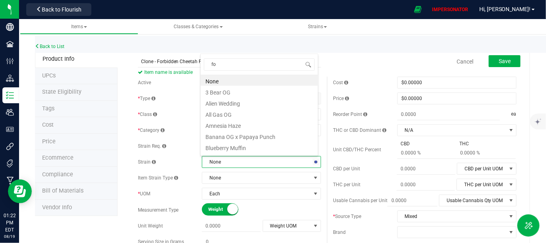
type input "for"
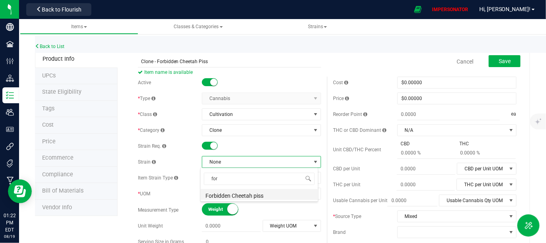
click at [249, 195] on li "Forbidden Cheetah piss" at bounding box center [259, 194] width 117 height 11
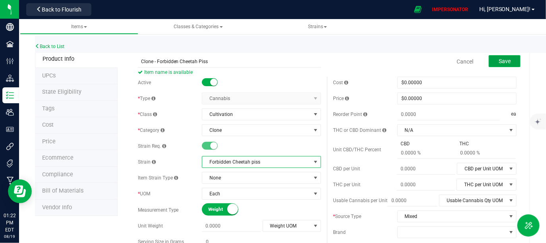
click at [505, 60] on span "Save" at bounding box center [504, 61] width 12 height 6
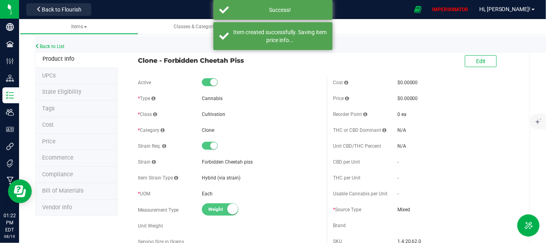
drag, startPoint x: 244, startPoint y: 57, endPoint x: 125, endPoint y: 57, distance: 119.5
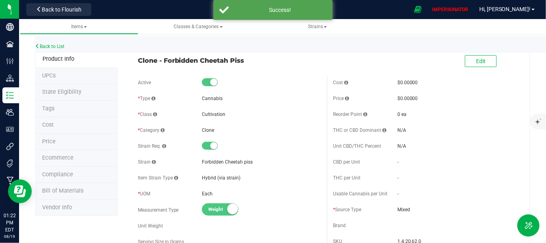
copy span "Clone - Forbidden Cheetah Piss"
click at [58, 46] on link "Back to List" at bounding box center [49, 47] width 29 height 6
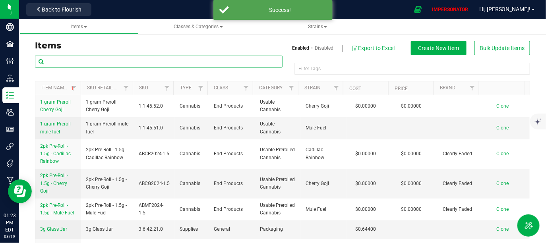
click at [123, 60] on input "text" at bounding box center [158, 62] width 247 height 12
paste input "Clone - Forbidden Cheetah Piss"
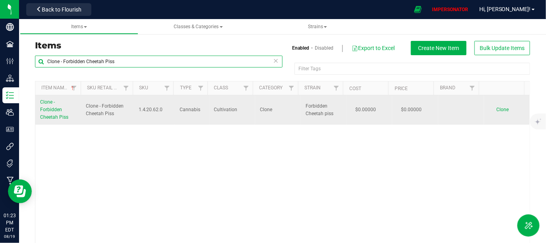
type input "Clone - Forbidden Cheetah Piss"
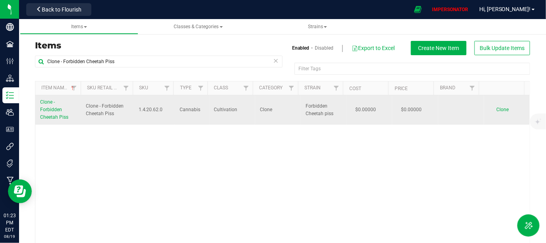
click at [496, 110] on span "Clone" at bounding box center [502, 110] width 12 height 6
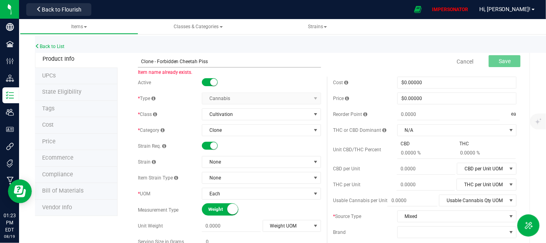
drag, startPoint x: 157, startPoint y: 61, endPoint x: 255, endPoint y: 63, distance: 97.7
click at [255, 63] on input "Clone - Forbidden Cheetah Piss" at bounding box center [229, 62] width 183 height 12
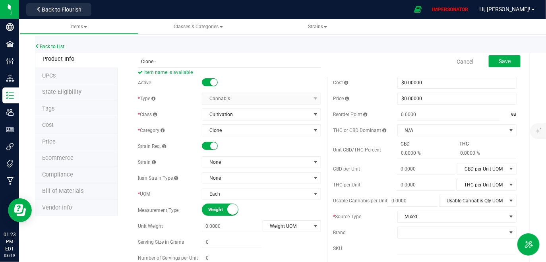
type input "Clone -"
click at [460, 66] on span "Cancel" at bounding box center [465, 62] width 24 height 16
click at [461, 63] on link "Cancel" at bounding box center [464, 62] width 17 height 8
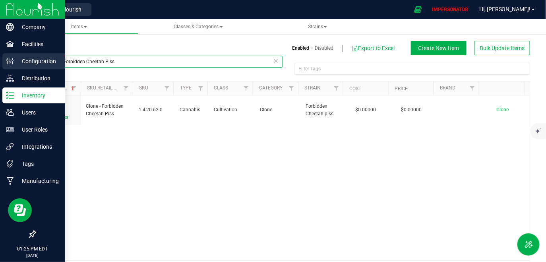
drag, startPoint x: 116, startPoint y: 63, endPoint x: 19, endPoint y: 59, distance: 97.0
click at [19, 59] on div "Company Facilities Configuration Distribution Inventory Users User Roles Integr…" at bounding box center [273, 131] width 546 height 262
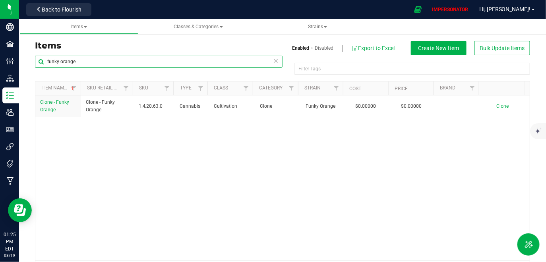
type input "funky orange"
click at [268, 60] on input "funky orange" at bounding box center [158, 62] width 247 height 12
click at [273, 62] on icon at bounding box center [276, 61] width 6 height 10
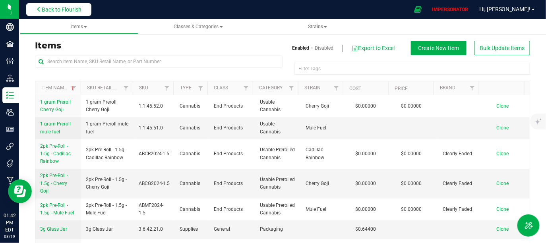
click at [77, 11] on span "Back to Flourish" at bounding box center [62, 9] width 40 height 6
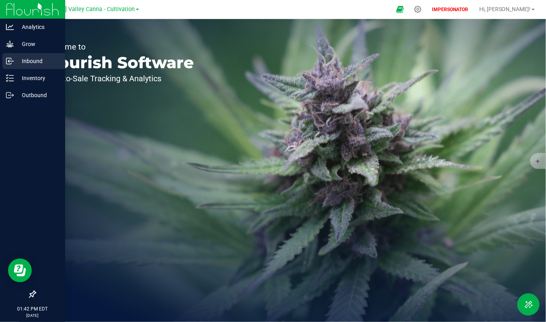
click at [33, 56] on div "Inbound" at bounding box center [33, 61] width 63 height 16
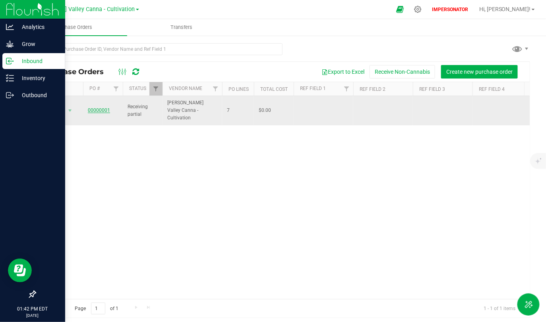
click at [96, 108] on link "00000001" at bounding box center [99, 111] width 22 height 6
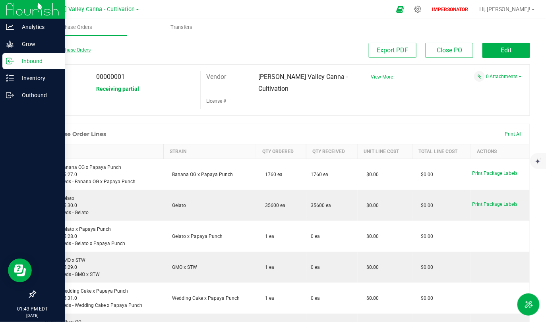
click at [78, 51] on link "Back to Purchase Orders" at bounding box center [63, 50] width 56 height 6
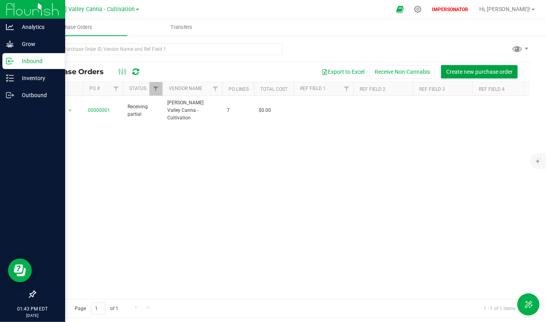
click at [466, 69] on span "Create new purchase order" at bounding box center [479, 72] width 66 height 6
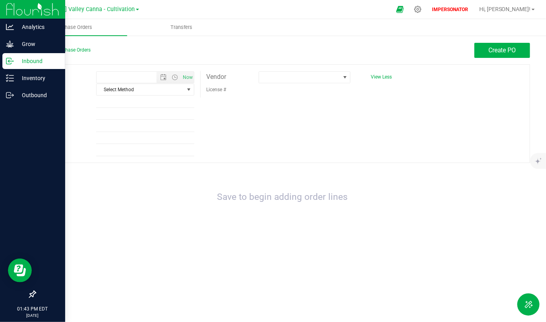
type input "8/19/2025 1:43 PM"
click at [310, 75] on span at bounding box center [299, 77] width 81 height 11
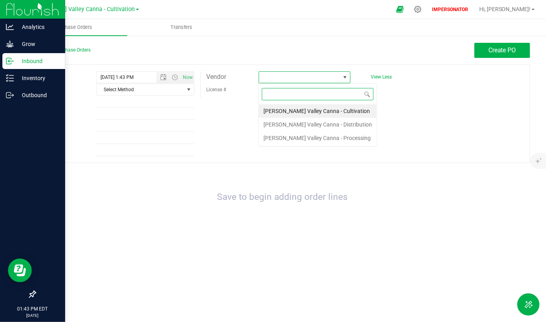
scroll to position [12, 92]
click at [303, 111] on li "Hudson Valley Canna - Cultivation" at bounding box center [318, 111] width 118 height 14
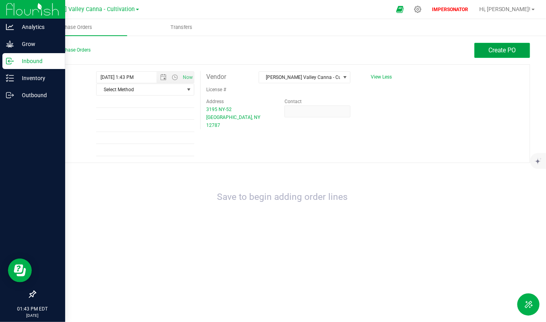
click at [498, 49] on span "Create PO" at bounding box center [502, 50] width 28 height 8
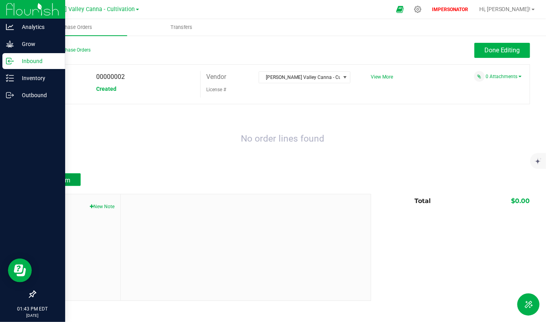
click at [69, 177] on span "Add Item" at bounding box center [57, 181] width 25 height 8
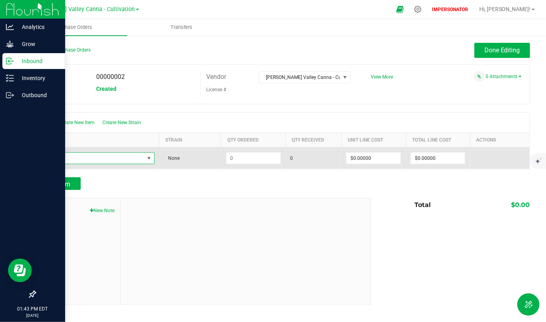
click at [141, 154] on span "NO DATA FOUND" at bounding box center [92, 158] width 103 height 11
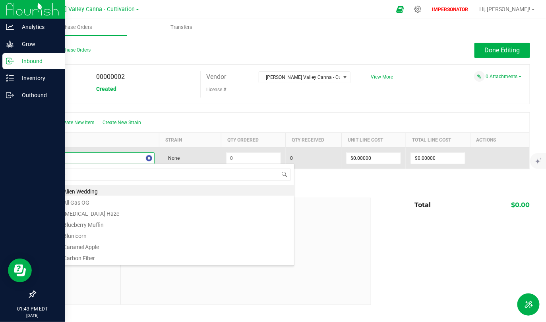
type input "clone -"
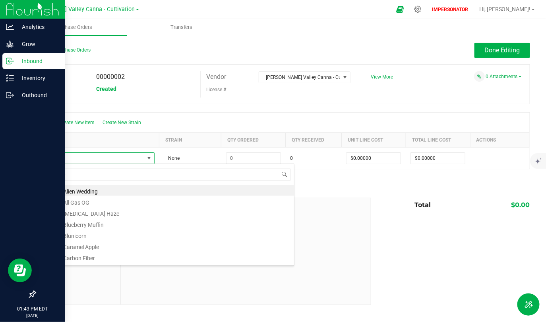
drag, startPoint x: 70, startPoint y: 176, endPoint x: 39, endPoint y: 176, distance: 30.6
click at [39, 176] on body "Analytics Grow Inbound Inventory Outbound 01:43 PM EDT 08/19/2025 08/19 Hudson …" at bounding box center [273, 161] width 546 height 322
click at [79, 193] on li "Clone - Alien Wedding" at bounding box center [167, 190] width 253 height 11
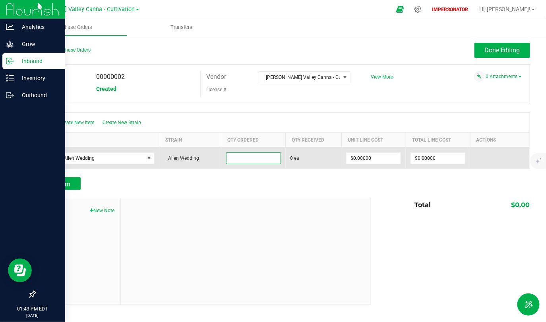
click at [254, 158] on input at bounding box center [253, 158] width 54 height 11
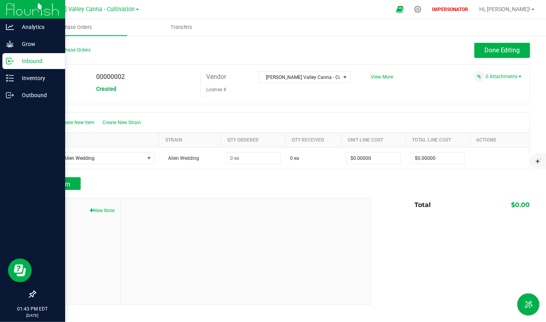
click at [254, 174] on div at bounding box center [282, 174] width 495 height 8
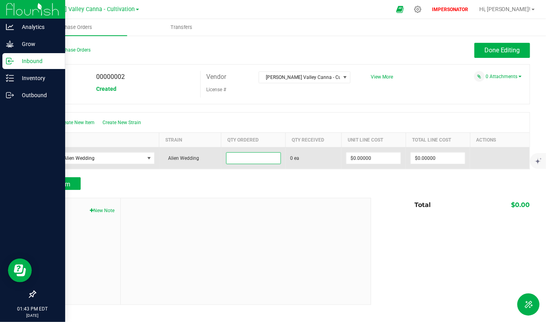
click at [249, 160] on input at bounding box center [253, 158] width 54 height 11
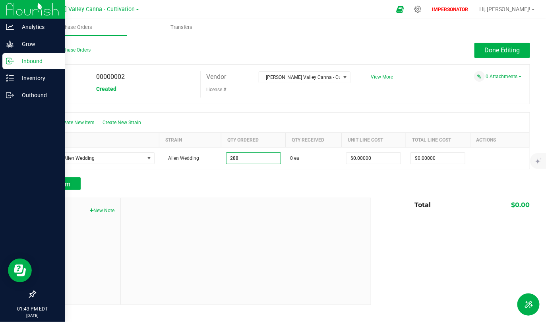
type input "288 ea"
click at [239, 199] on div at bounding box center [246, 252] width 250 height 106
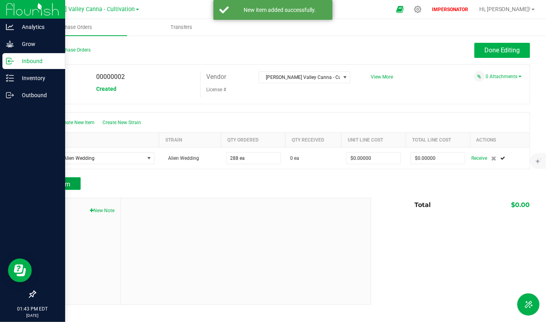
click at [52, 184] on span "Add Item" at bounding box center [57, 185] width 25 height 8
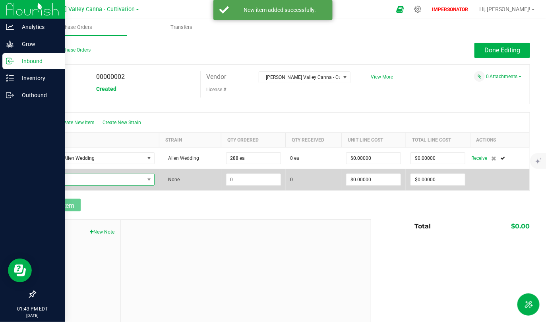
click at [94, 181] on span "NO DATA FOUND" at bounding box center [92, 179] width 103 height 11
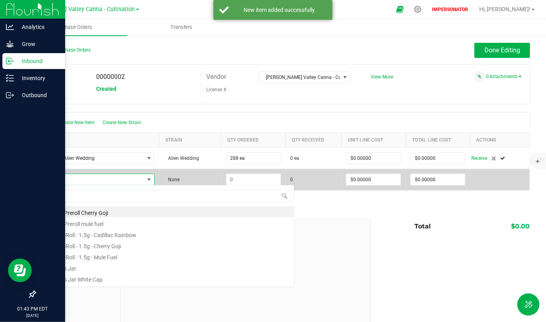
scroll to position [12, 111]
type input "clone -"
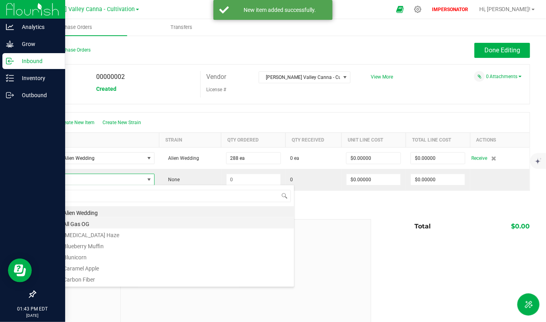
click at [97, 221] on li "Clone - All Gas OG" at bounding box center [167, 223] width 253 height 11
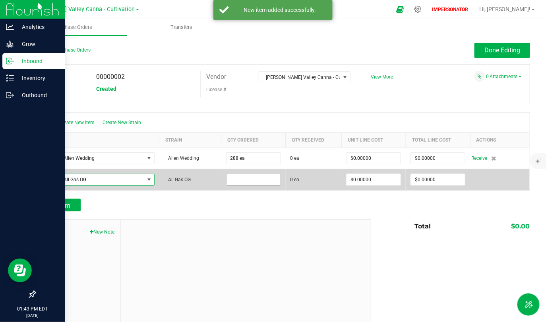
click at [251, 179] on input at bounding box center [253, 179] width 54 height 11
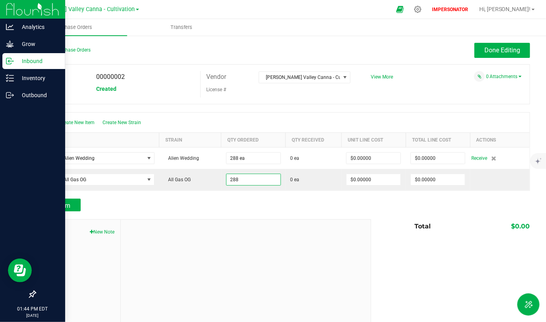
type input "288 ea"
click at [217, 210] on div "Back to Purchase Orders Done Editing PO 00000002 Status Created Vendor Hudson V…" at bounding box center [282, 185] width 495 height 284
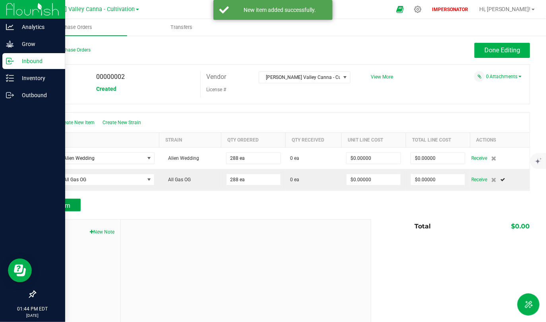
click at [55, 208] on span "Add Item" at bounding box center [57, 206] width 25 height 8
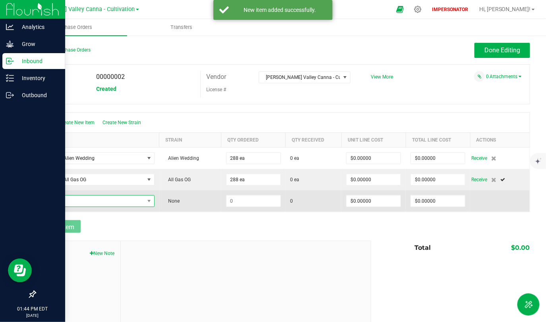
click at [90, 198] on span "NO DATA FOUND" at bounding box center [92, 201] width 103 height 11
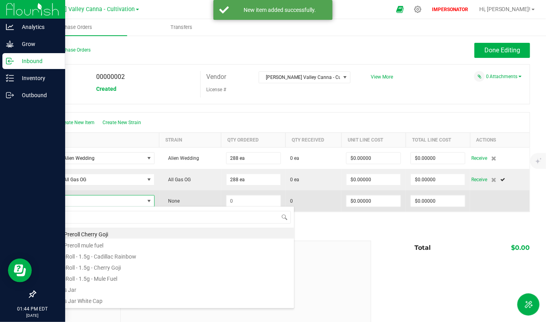
type input "clone -"
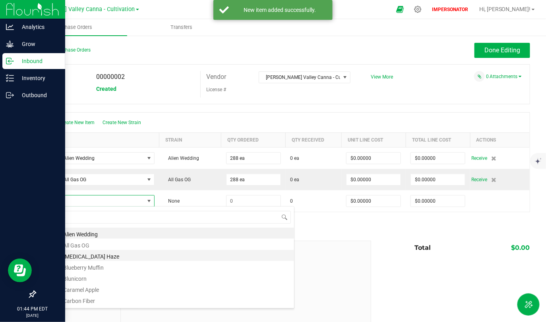
click at [94, 255] on li "Clone - Amnesia Haze" at bounding box center [167, 255] width 253 height 11
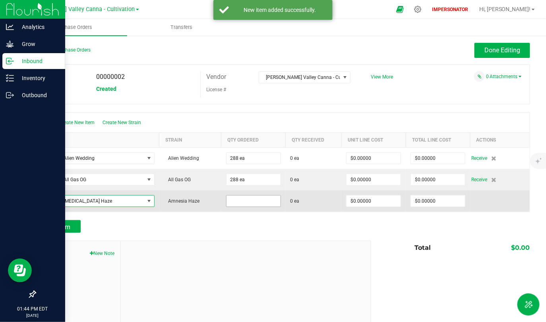
click at [244, 201] on input at bounding box center [253, 201] width 54 height 11
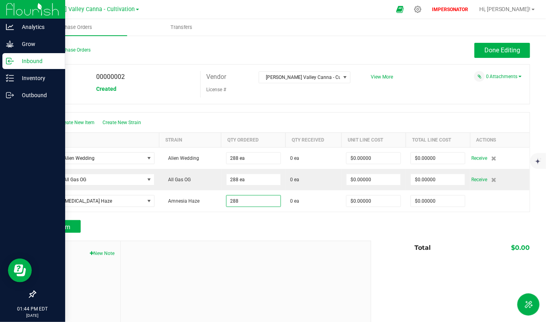
type input "288 ea"
click at [243, 261] on div at bounding box center [246, 294] width 250 height 106
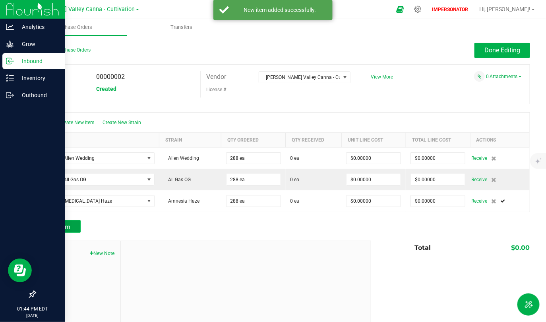
click at [61, 231] on button "Add Item" at bounding box center [58, 226] width 46 height 13
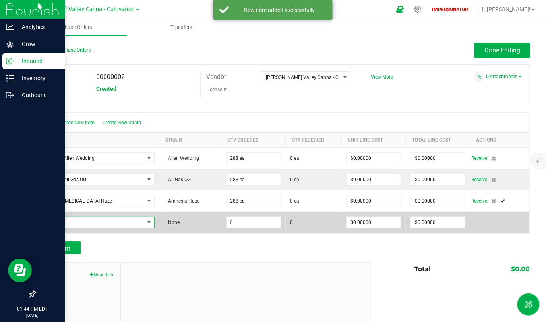
click at [111, 224] on span "NO DATA FOUND" at bounding box center [92, 222] width 103 height 11
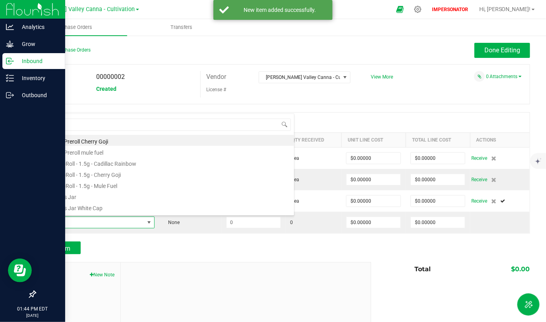
type input "clone -"
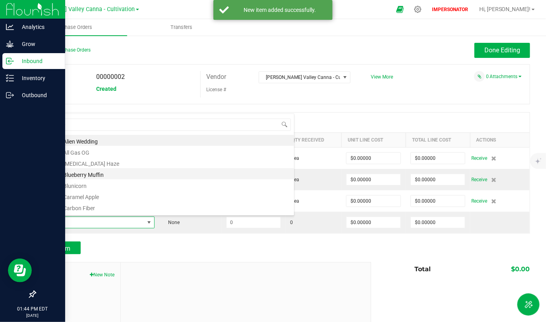
click at [84, 172] on li "Clone - Blueberry Muffin" at bounding box center [167, 173] width 253 height 11
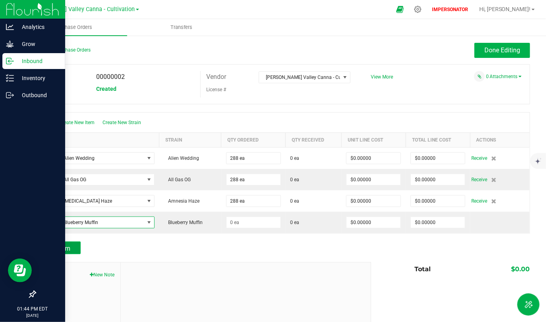
click at [62, 250] on span "Add Item" at bounding box center [57, 249] width 25 height 8
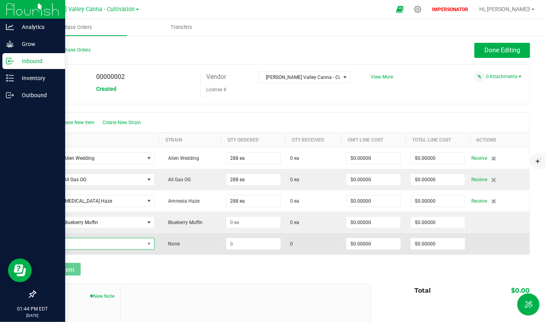
click at [101, 247] on span "NO DATA FOUND" at bounding box center [92, 244] width 103 height 11
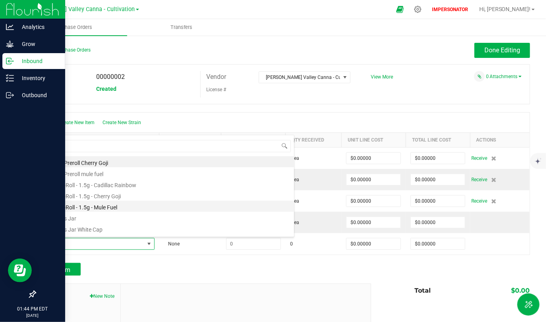
type input "clone -"
click at [87, 208] on li "Clone - Blunicorn" at bounding box center [167, 206] width 253 height 11
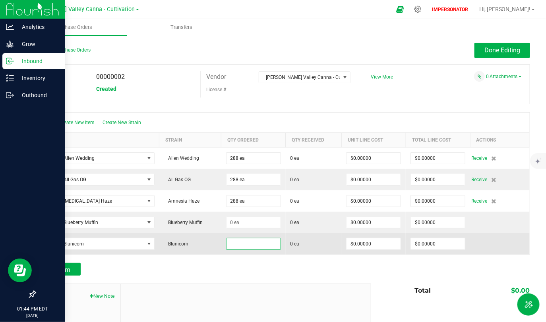
click at [246, 242] on input at bounding box center [253, 244] width 54 height 11
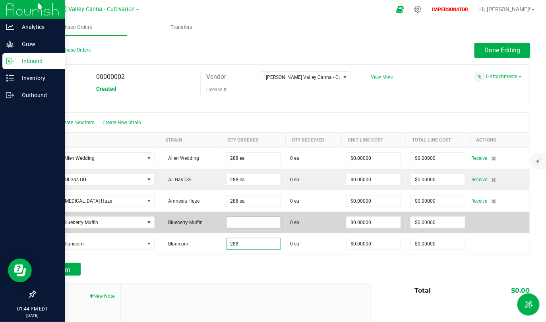
type input "288 ea"
click at [243, 223] on input at bounding box center [253, 222] width 54 height 11
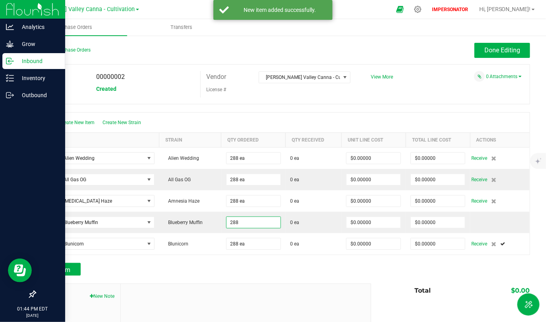
type input "288 ea"
click at [59, 261] on span "Add Item" at bounding box center [57, 270] width 25 height 8
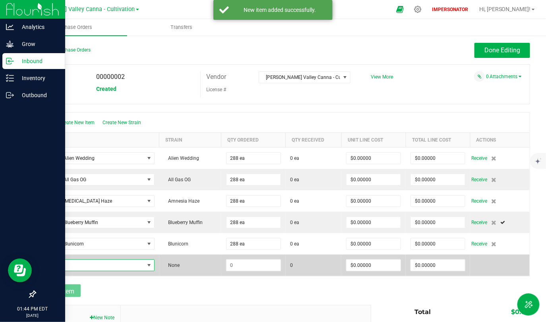
click at [91, 261] on span "NO DATA FOUND" at bounding box center [92, 265] width 103 height 11
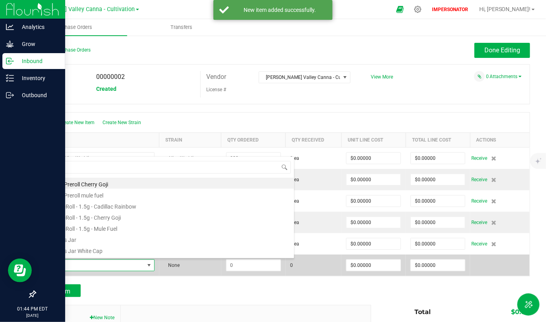
type input "clone -"
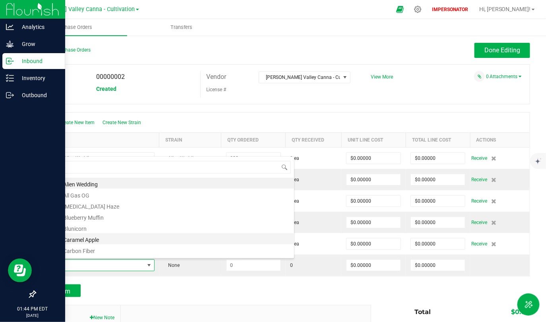
click at [92, 240] on li "Clone - Caramel Apple" at bounding box center [167, 239] width 253 height 11
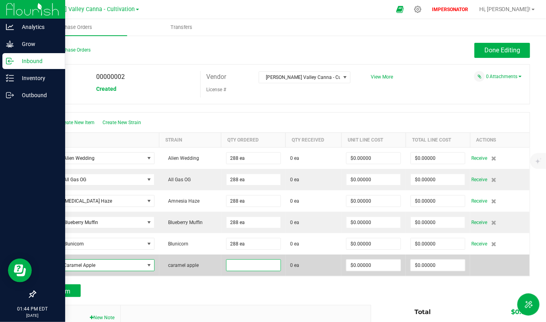
click at [255, 261] on input at bounding box center [253, 265] width 54 height 11
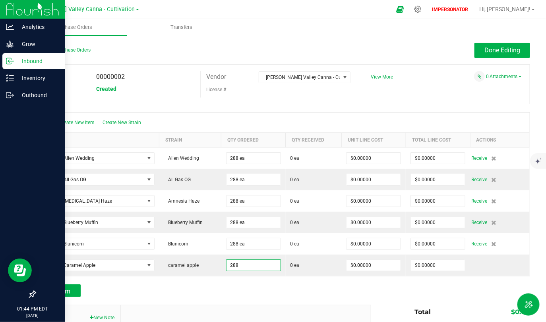
type input "288 ea"
click at [259, 261] on div at bounding box center [282, 301] width 495 height 8
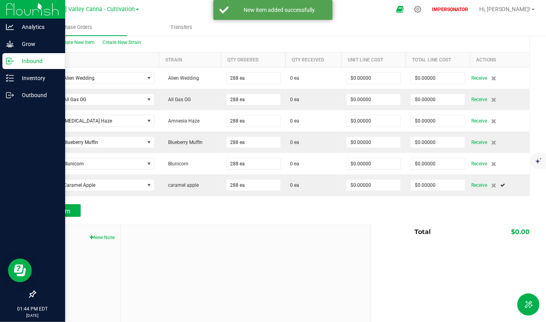
scroll to position [86, 0]
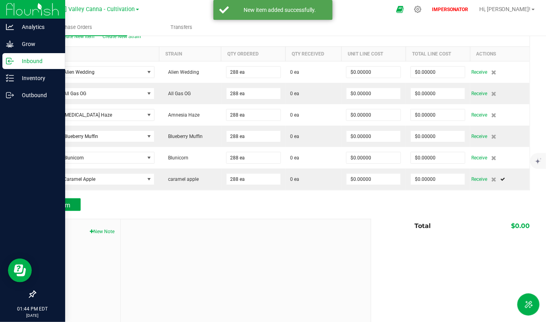
click at [55, 203] on span "Add Item" at bounding box center [57, 206] width 25 height 8
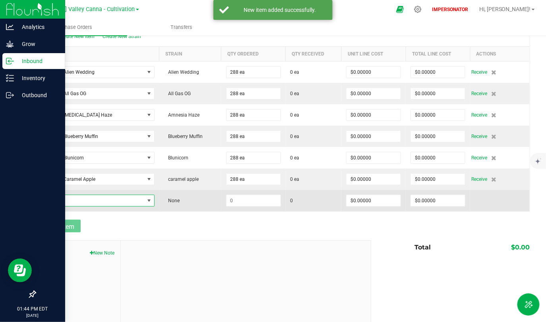
click at [95, 203] on span "NO DATA FOUND" at bounding box center [92, 200] width 103 height 11
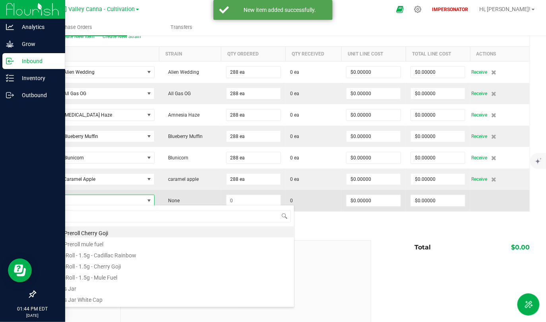
scroll to position [12, 111]
type input "clone -"
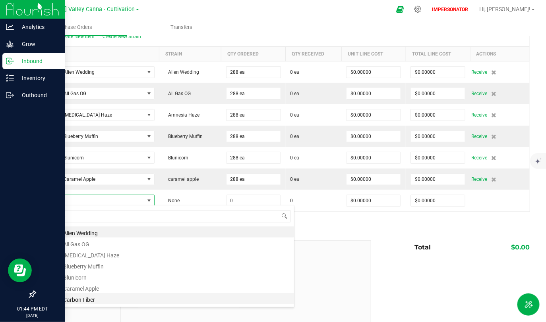
click at [93, 261] on li "Clone - Carbon Fiber" at bounding box center [167, 298] width 253 height 11
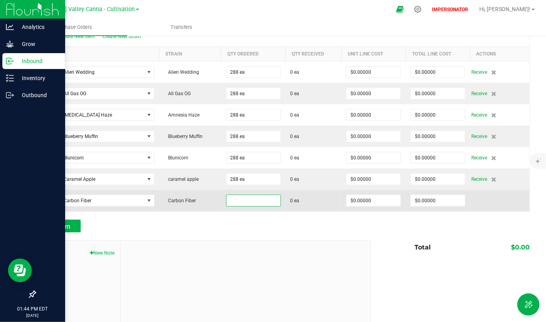
click at [259, 202] on input at bounding box center [253, 200] width 54 height 11
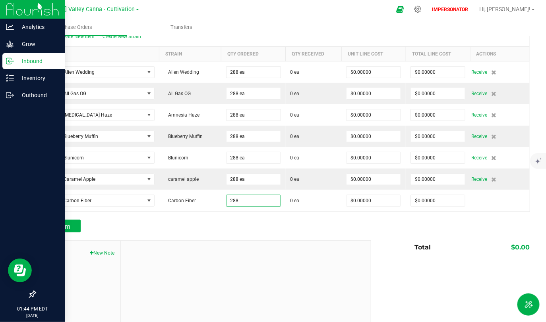
type input "288 ea"
click at [276, 261] on div at bounding box center [246, 294] width 250 height 106
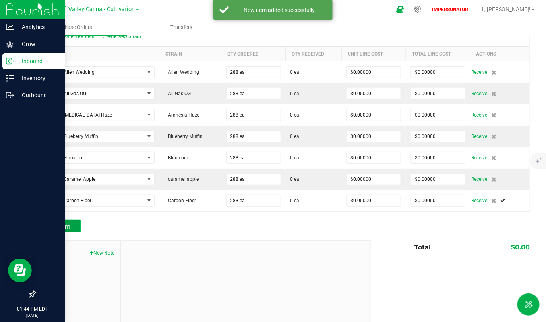
click at [78, 225] on button "Add Item" at bounding box center [58, 226] width 46 height 13
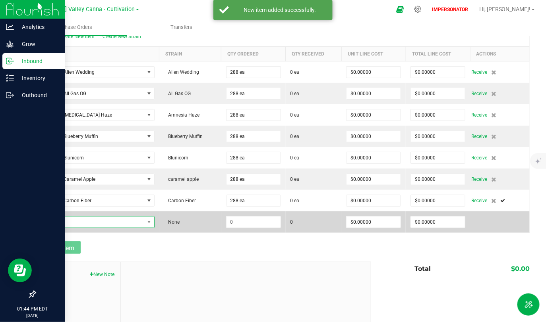
click at [115, 225] on span "NO DATA FOUND" at bounding box center [92, 222] width 103 height 11
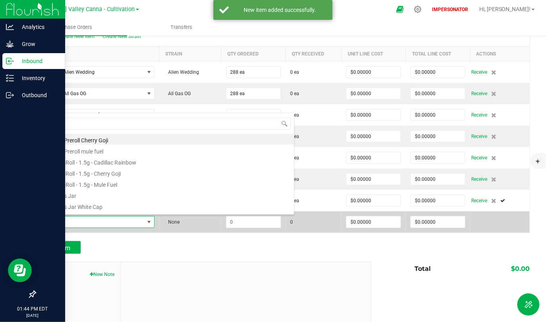
type input "clone -"
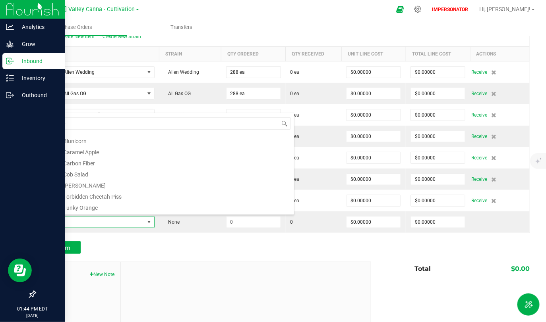
scroll to position [46, 0]
click at [88, 168] on li "Clone - Cob Salad" at bounding box center [167, 170] width 253 height 11
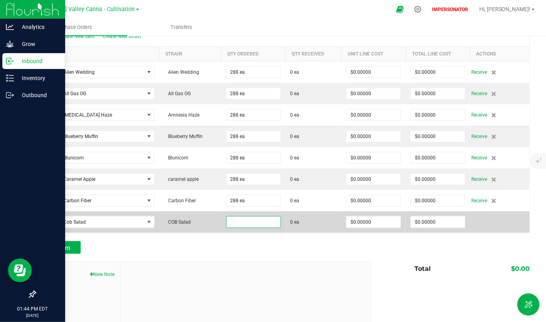
click at [255, 221] on input at bounding box center [253, 222] width 54 height 11
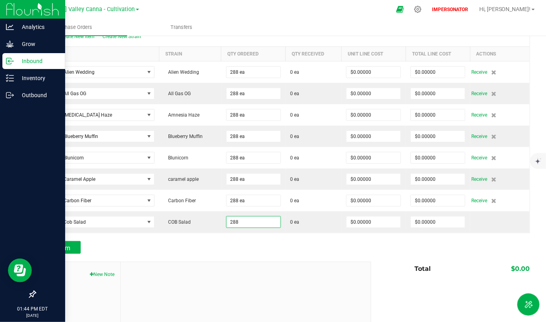
type input "288 ea"
click at [255, 261] on div at bounding box center [246, 315] width 250 height 106
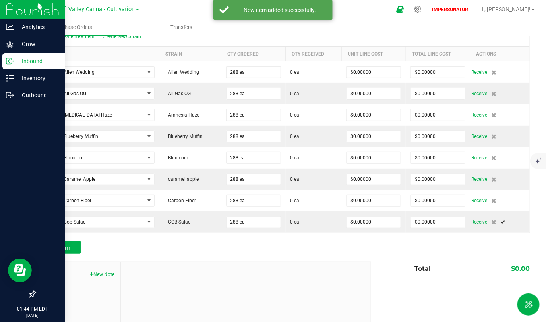
click at [62, 254] on div at bounding box center [282, 258] width 495 height 8
click at [65, 246] on span "Add Item" at bounding box center [57, 249] width 25 height 8
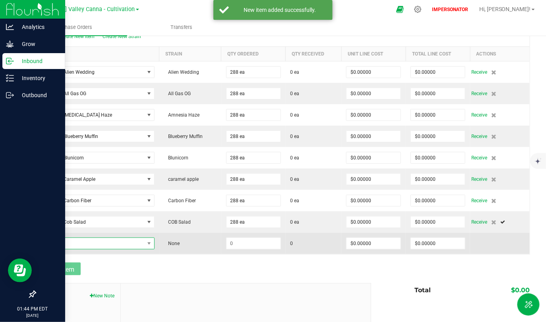
click at [103, 238] on span "NO DATA FOUND" at bounding box center [92, 243] width 103 height 11
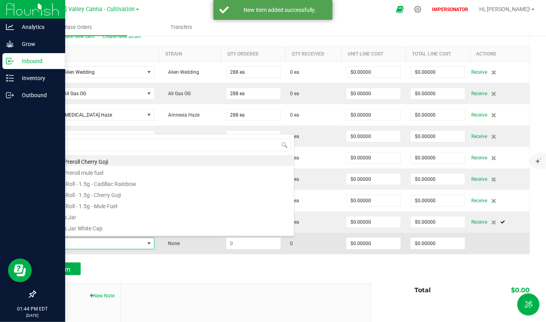
scroll to position [12, 111]
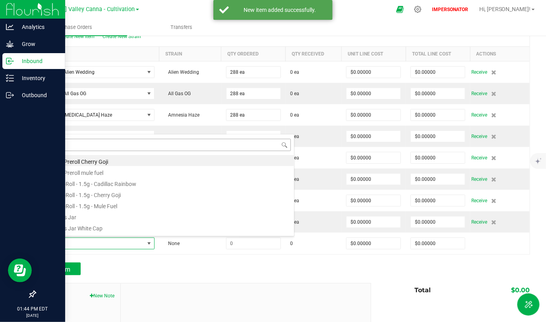
type input "clone -"
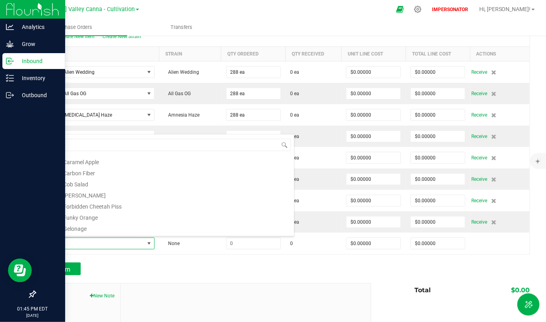
scroll to position [57, 0]
click at [72, 191] on li "Clone - Don Carlos" at bounding box center [167, 192] width 253 height 11
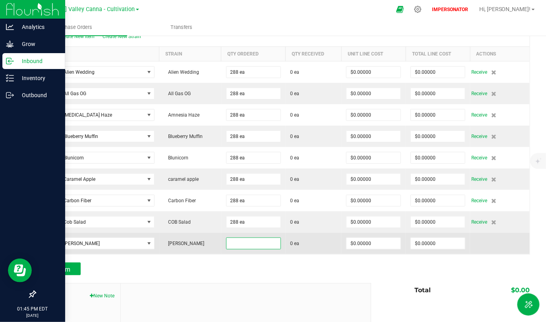
click at [253, 241] on input at bounding box center [253, 243] width 54 height 11
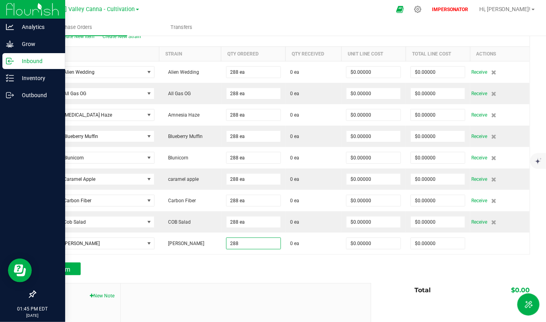
type input "288 ea"
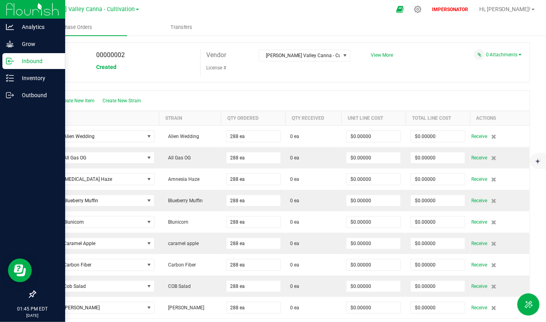
scroll to position [14, 0]
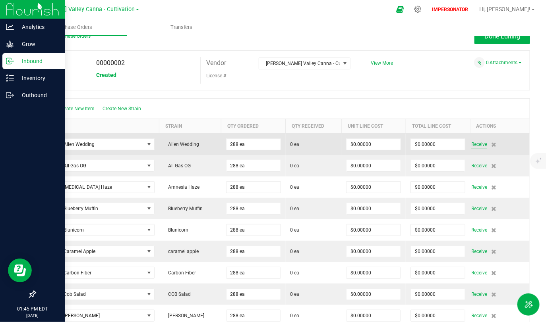
click at [474, 143] on span "Receive" at bounding box center [479, 145] width 16 height 10
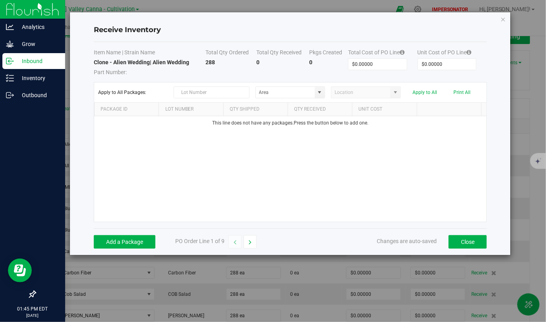
drag, startPoint x: 89, startPoint y: 62, endPoint x: 199, endPoint y: 64, distance: 109.6
click at [199, 64] on div "Receive Inventory Item Name | Strain Name Total Qty Ordered Total Qty Received …" at bounding box center [290, 133] width 440 height 243
click at [199, 64] on td "Clone - Alien Wedding | Alien Wedding Part Number:" at bounding box center [150, 67] width 112 height 18
drag, startPoint x: 204, startPoint y: 62, endPoint x: 226, endPoint y: 62, distance: 21.9
click at [226, 62] on tr "Clone - Alien Wedding | Alien Wedding Part Number: 288 0 0 $0.00000 $0.00000" at bounding box center [290, 67] width 393 height 18
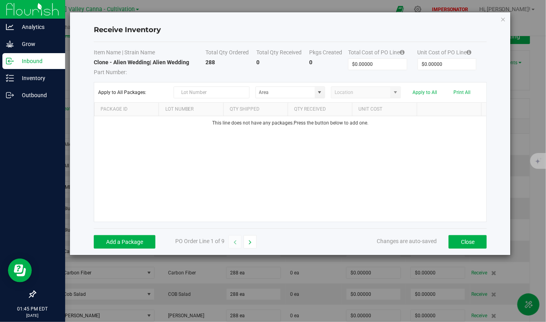
click at [226, 62] on td "288" at bounding box center [230, 67] width 51 height 18
drag, startPoint x: 95, startPoint y: 92, endPoint x: 404, endPoint y: 91, distance: 309.4
click at [404, 91] on kendo-grid-toolbar "Apply to All Packages: Apply to All Print All" at bounding box center [290, 93] width 392 height 20
click at [142, 239] on button "Add a Package" at bounding box center [125, 242] width 62 height 14
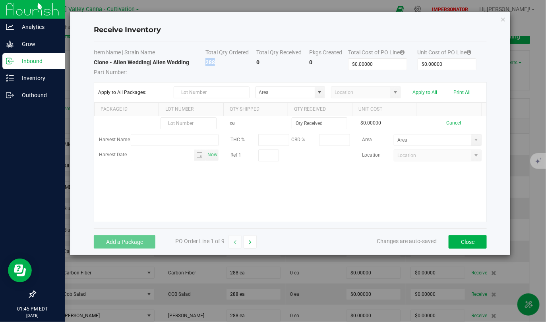
drag, startPoint x: 205, startPoint y: 62, endPoint x: 220, endPoint y: 63, distance: 14.7
click at [220, 63] on td "288" at bounding box center [230, 67] width 51 height 18
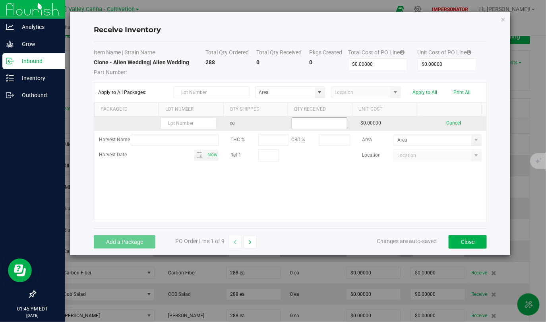
click at [301, 122] on input at bounding box center [319, 123] width 55 height 11
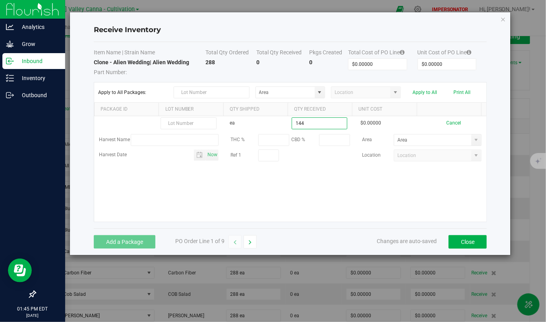
type input "144 ea"
click at [320, 203] on kendo-grid-list "ea 144 ea $0.00000 Cancel Harvest Name THC % CBD % Area Harvest Date Now Ref 1 …" at bounding box center [290, 169] width 392 height 106
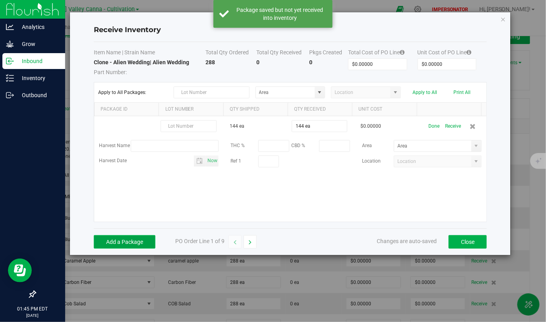
click at [134, 241] on button "Add a Package" at bounding box center [125, 242] width 62 height 14
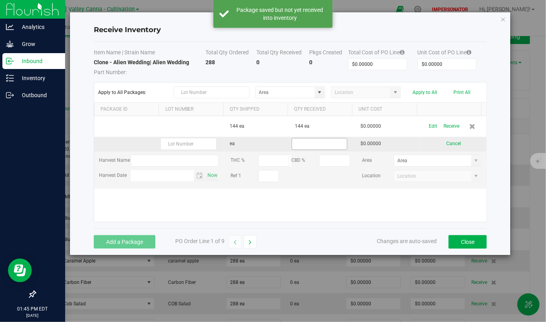
click at [314, 146] on input at bounding box center [319, 144] width 55 height 11
type input "144 ea"
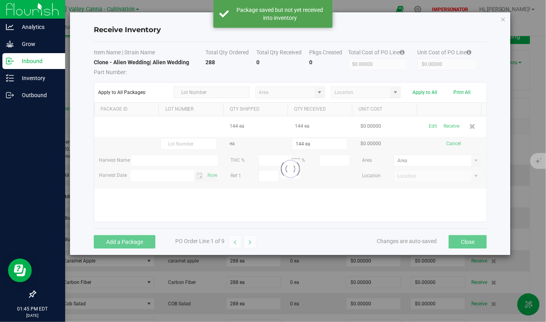
click at [322, 198] on kendo-grid-list "144 ea 144 ea $0.00000 Edit Receive ea 144 ea $0.00000 Cancel Harvest Name THC …" at bounding box center [290, 169] width 392 height 106
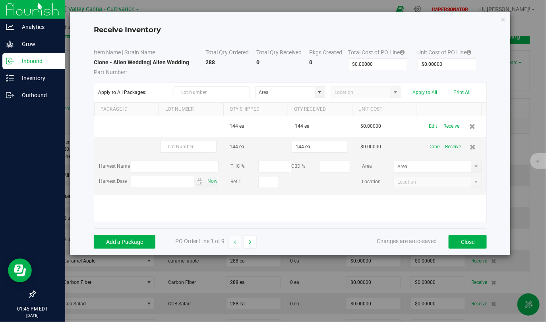
drag, startPoint x: 204, startPoint y: 65, endPoint x: 240, endPoint y: 65, distance: 36.5
click at [240, 65] on tr "Clone - Alien Wedding | Alien Wedding Part Number: 288 0 0 $0.00000 $0.00000" at bounding box center [290, 67] width 393 height 18
click at [238, 65] on td "288" at bounding box center [230, 67] width 51 height 18
click at [469, 148] on icon at bounding box center [472, 147] width 7 height 6
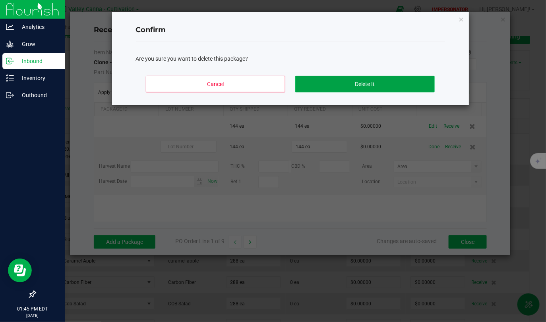
click at [350, 82] on button "Delete It" at bounding box center [364, 84] width 139 height 17
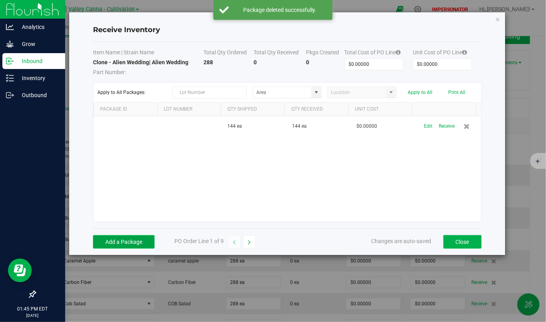
click at [124, 241] on button "Add a Package" at bounding box center [124, 242] width 62 height 14
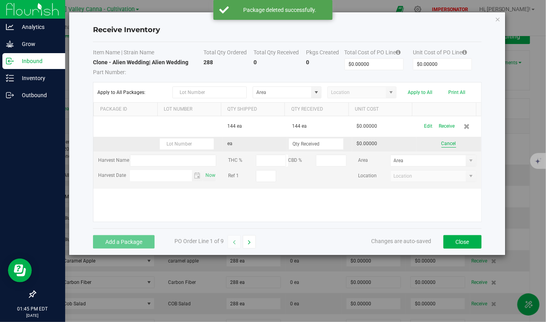
click at [441, 147] on button "Cancel" at bounding box center [448, 144] width 15 height 8
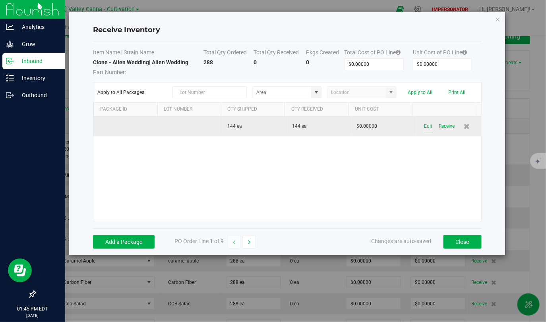
click at [425, 125] on button "Edit" at bounding box center [428, 127] width 8 height 14
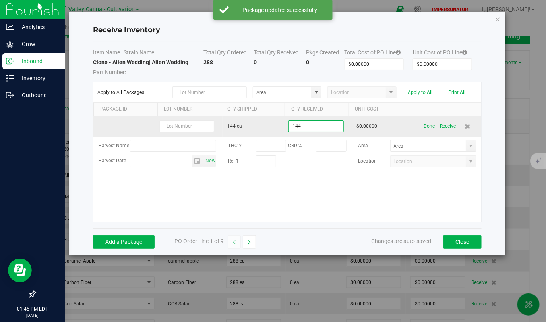
drag, startPoint x: 302, startPoint y: 129, endPoint x: 232, endPoint y: 127, distance: 70.7
click at [232, 127] on tr "144 ea 144 $0.00000 Done Receive" at bounding box center [286, 126] width 387 height 21
click at [181, 127] on input "text" at bounding box center [186, 126] width 55 height 12
drag, startPoint x: 312, startPoint y: 127, endPoint x: 253, endPoint y: 127, distance: 58.8
click at [253, 127] on tr "144 ea 144 $0.00000 Done Receive" at bounding box center [286, 126] width 387 height 21
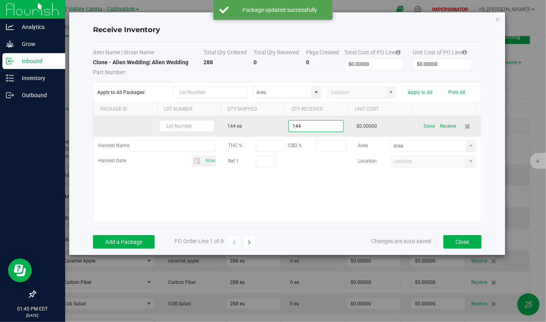
drag, startPoint x: 302, startPoint y: 125, endPoint x: 277, endPoint y: 125, distance: 24.6
click at [278, 125] on tr "144 ea 144 $0.00000 Done Receive" at bounding box center [286, 126] width 387 height 21
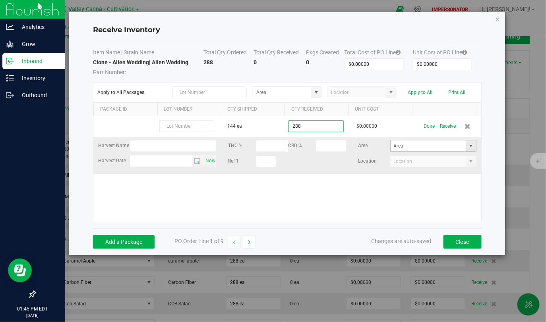
click at [467, 147] on span at bounding box center [470, 146] width 6 height 6
type input "288 ea"
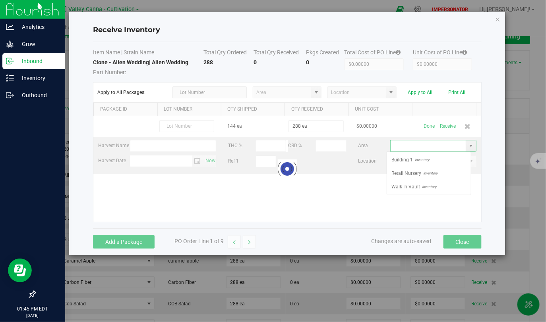
scroll to position [12, 84]
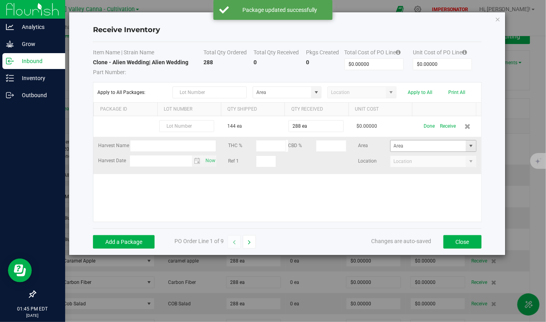
click at [467, 146] on span at bounding box center [470, 146] width 6 height 6
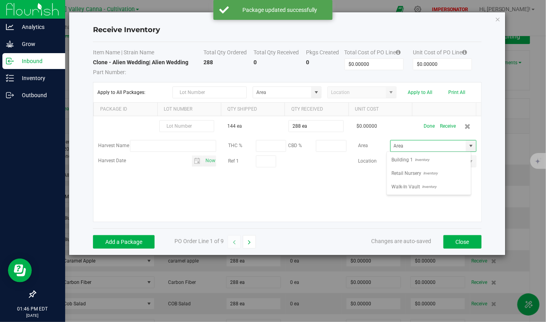
click at [421, 203] on div "144 ea 288 ea $0.00000 Done Receive Harvest Name THC % CBD % Area Harvest Date …" at bounding box center [286, 169] width 387 height 106
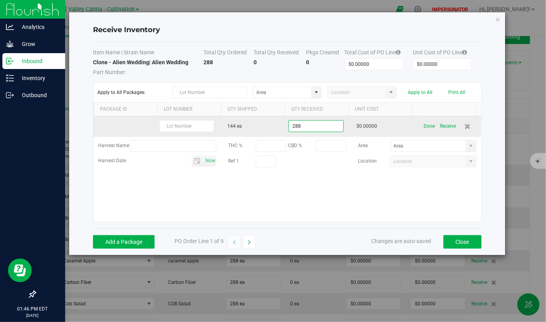
click at [316, 127] on input "288" at bounding box center [316, 126] width 54 height 11
type input "288 ea"
click at [443, 126] on button "Receive" at bounding box center [448, 127] width 16 height 14
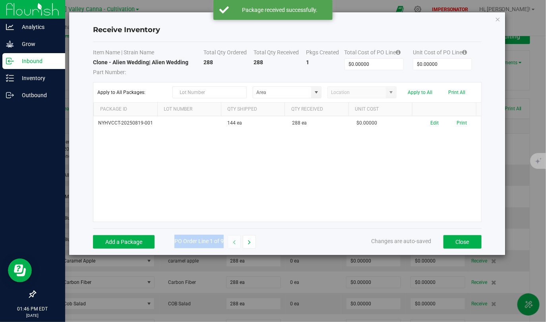
drag, startPoint x: 168, startPoint y: 242, endPoint x: 287, endPoint y: 249, distance: 118.5
click at [287, 249] on div "Add a Package PO Order Line 1 of 9 Changes are auto-saved Close" at bounding box center [287, 242] width 388 height 27
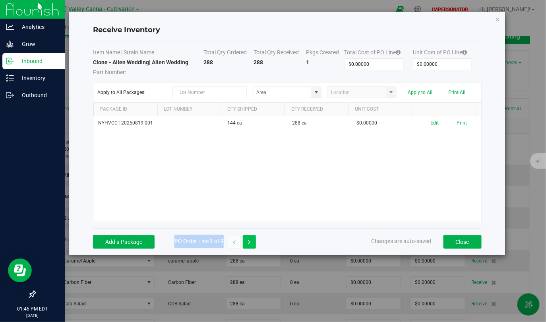
click at [251, 241] on button "button" at bounding box center [249, 242] width 13 height 14
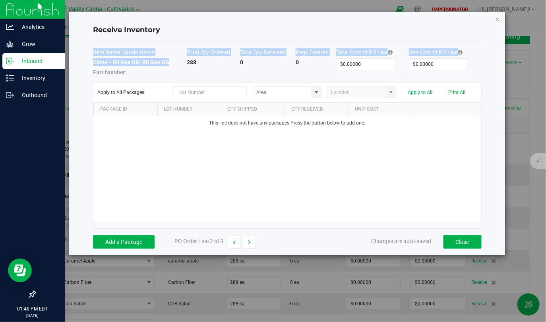
drag, startPoint x: 93, startPoint y: 62, endPoint x: 167, endPoint y: 64, distance: 74.7
click at [167, 64] on div "Receive Inventory Item Name | Strain Name Total Qty Ordered Total Qty Received …" at bounding box center [287, 133] width 436 height 243
click at [167, 64] on strong "Clone - All Gas OG | All Gas OG" at bounding box center [131, 62] width 76 height 6
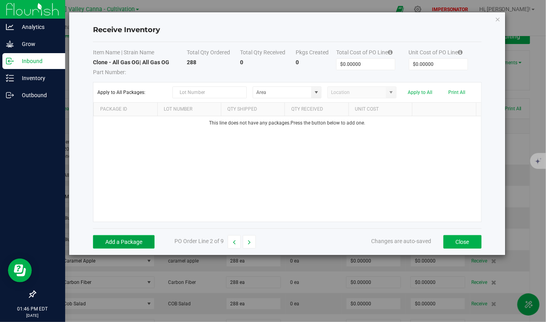
click at [120, 243] on button "Add a Package" at bounding box center [124, 242] width 62 height 14
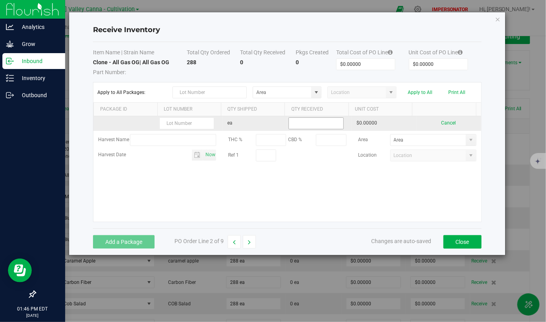
click at [295, 122] on input at bounding box center [316, 123] width 54 height 11
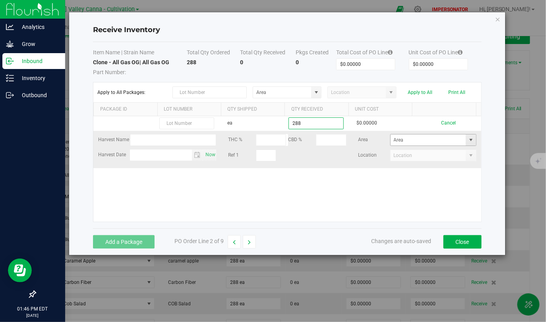
click at [467, 143] on span at bounding box center [470, 140] width 6 height 6
type input "288 ea"
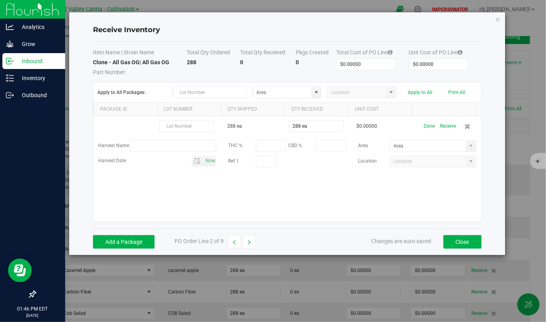
click at [304, 186] on div "288 ea 288 ea $0.00000 Done Receive Harvest Name THC % CBD % Area Harvest Date …" at bounding box center [286, 169] width 387 height 106
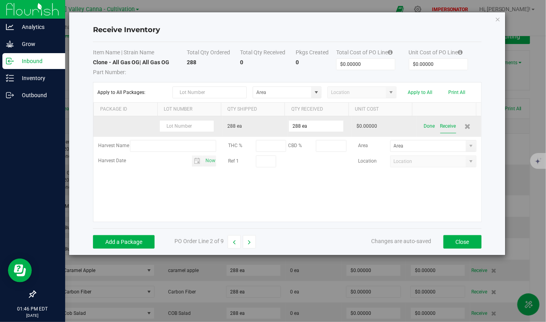
click at [446, 126] on button "Receive" at bounding box center [448, 127] width 16 height 14
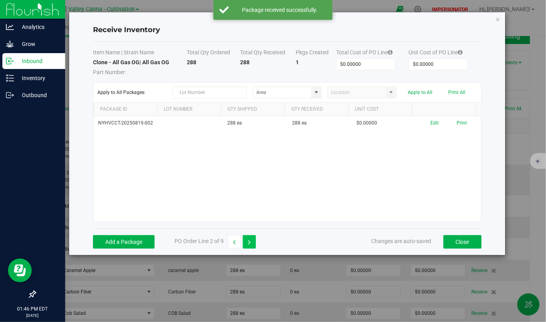
click at [251, 241] on button "button" at bounding box center [249, 242] width 13 height 14
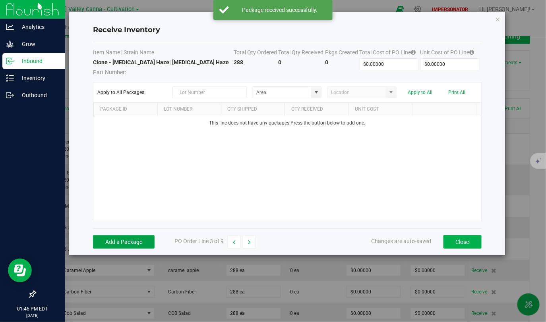
click at [120, 240] on button "Add a Package" at bounding box center [124, 242] width 62 height 14
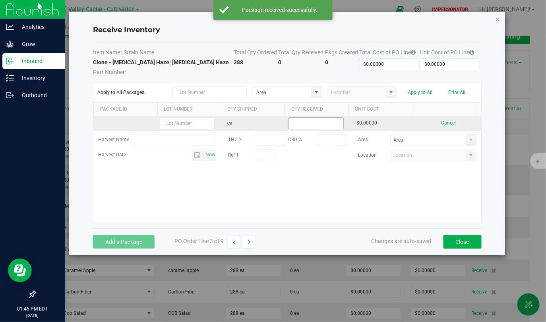
click at [304, 126] on input at bounding box center [316, 123] width 54 height 11
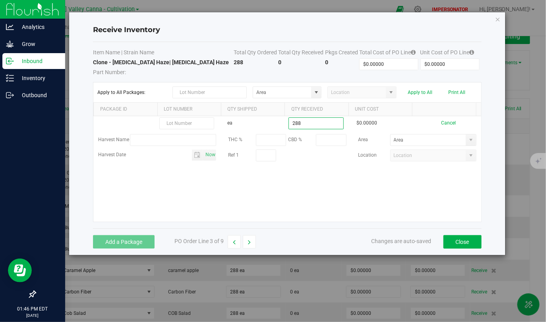
type input "288 ea"
click at [368, 187] on kendo-grid-list "ea 288 ea $0.00000 Cancel Harvest Name THC % CBD % Area Harvest Date Now Ref 1 …" at bounding box center [286, 169] width 387 height 106
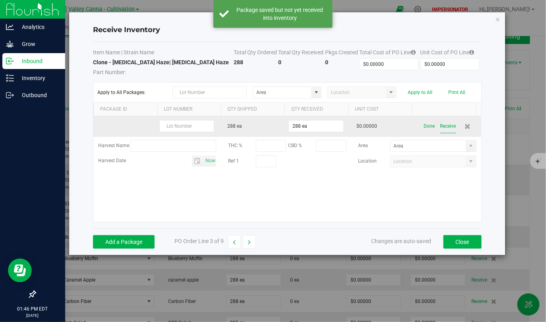
click at [446, 124] on button "Receive" at bounding box center [448, 127] width 16 height 14
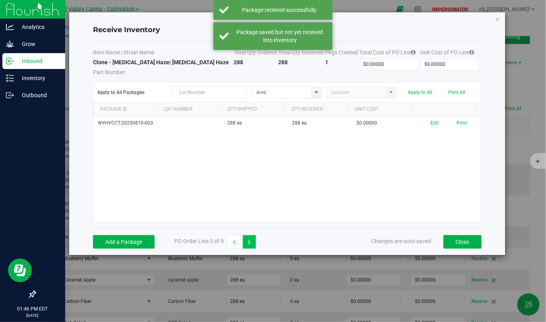
click at [249, 243] on icon "button" at bounding box center [249, 243] width 3 height 6
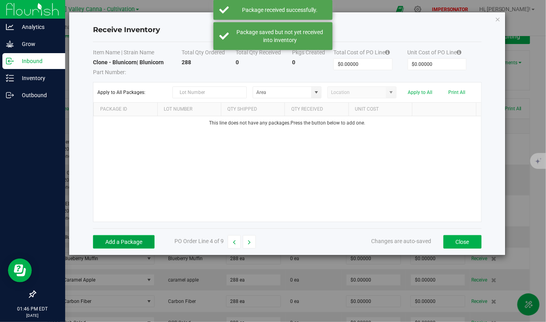
click at [117, 245] on button "Add a Package" at bounding box center [124, 242] width 62 height 14
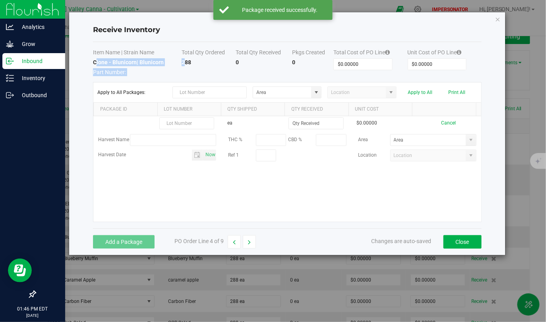
drag, startPoint x: 95, startPoint y: 62, endPoint x: 183, endPoint y: 63, distance: 88.2
click at [183, 62] on tr "Clone - Blunicorn | Blunicorn Part Number: 288 0 0 $0.00000 $0.00000" at bounding box center [287, 67] width 388 height 18
click at [156, 60] on strong "Clone - Blunicorn | Blunicorn" at bounding box center [128, 62] width 71 height 6
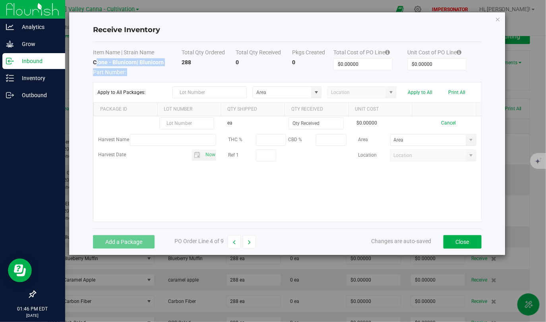
drag, startPoint x: 95, startPoint y: 62, endPoint x: 171, endPoint y: 62, distance: 76.2
click at [171, 62] on td "Clone - Blunicorn | Blunicorn Part Number:" at bounding box center [137, 67] width 89 height 18
drag, startPoint x: 179, startPoint y: 64, endPoint x: 211, endPoint y: 64, distance: 32.6
click at [211, 64] on tr "Clone - Blunicorn | Blunicorn Part Number: 288 0 0 $0.00000 $0.00000" at bounding box center [287, 67] width 388 height 18
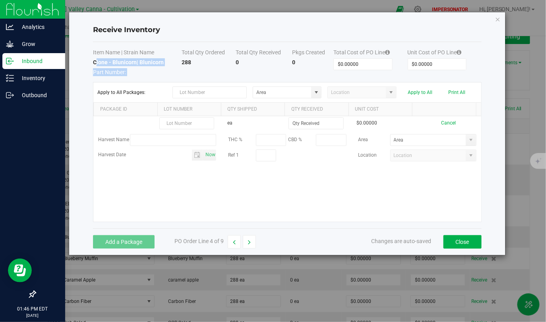
click at [211, 64] on td "288" at bounding box center [208, 67] width 54 height 18
drag, startPoint x: 91, startPoint y: 93, endPoint x: 170, endPoint y: 94, distance: 78.6
click at [170, 94] on div "Receive Inventory Item Name | Strain Name Total Qty Ordered Total Qty Received …" at bounding box center [287, 133] width 436 height 243
click at [237, 181] on div "ea $0.00000 Cancel Harvest Name THC % CBD % Area Harvest Date Now Ref 1 Location" at bounding box center [286, 169] width 387 height 106
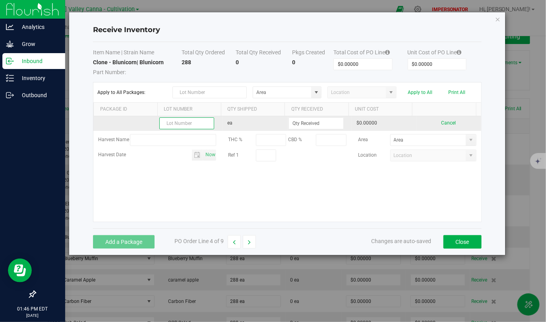
click at [173, 125] on input "text" at bounding box center [186, 124] width 55 height 12
click at [324, 124] on input at bounding box center [316, 123] width 54 height 11
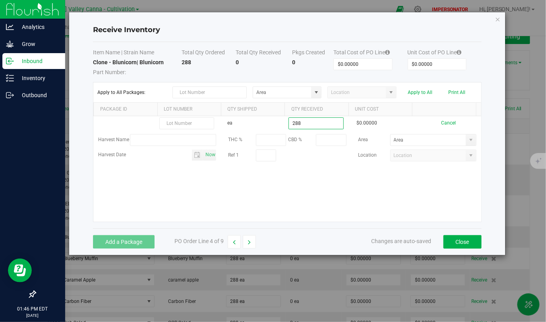
type input "288 ea"
click at [374, 191] on kendo-grid-list "ea 288 ea $0.00000 Cancel Harvest Name THC % CBD % Area Harvest Date Now Ref 1 …" at bounding box center [286, 169] width 387 height 106
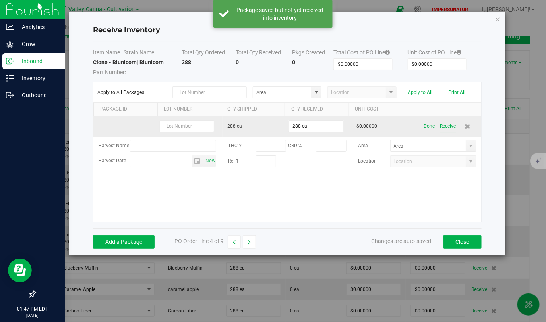
click at [445, 127] on button "Receive" at bounding box center [448, 127] width 16 height 14
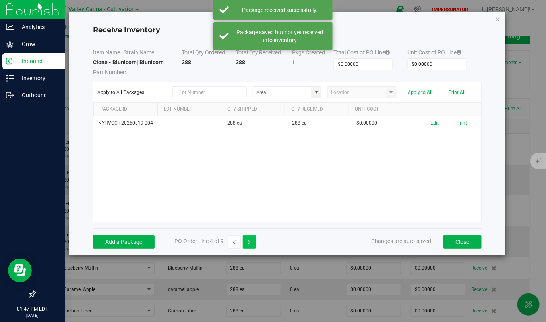
click at [249, 242] on icon "button" at bounding box center [249, 243] width 3 height 6
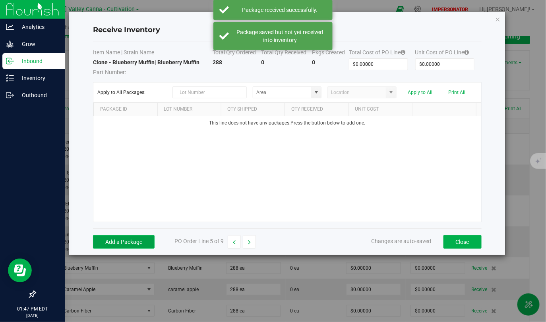
click at [137, 241] on button "Add a Package" at bounding box center [124, 242] width 62 height 14
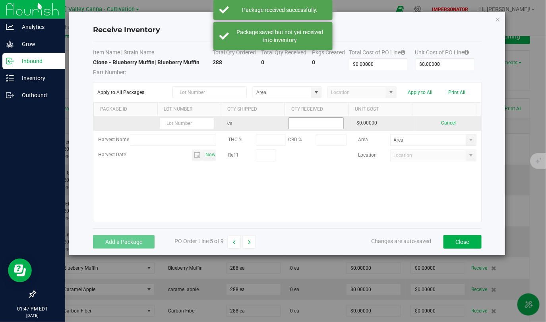
click at [312, 122] on input at bounding box center [316, 123] width 54 height 11
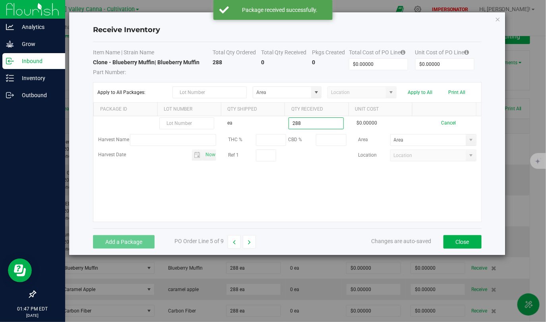
type input "288 ea"
click at [368, 187] on kendo-grid-list "ea 288 ea $0.00000 Cancel Harvest Name THC % CBD % Area Harvest Date Now Ref 1 …" at bounding box center [286, 169] width 387 height 106
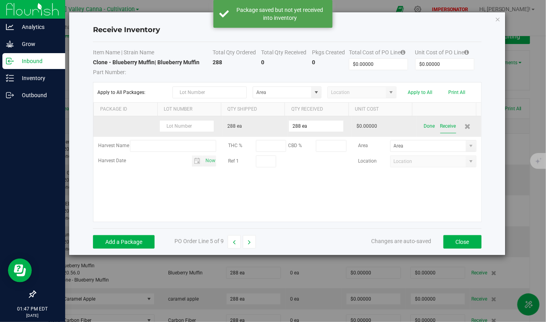
click at [444, 125] on button "Receive" at bounding box center [448, 127] width 16 height 14
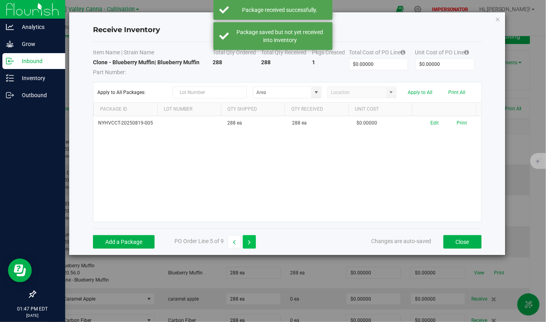
click at [251, 245] on button "button" at bounding box center [249, 242] width 13 height 14
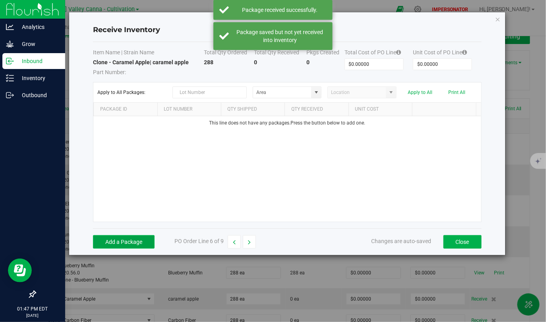
click at [119, 245] on button "Add a Package" at bounding box center [124, 242] width 62 height 14
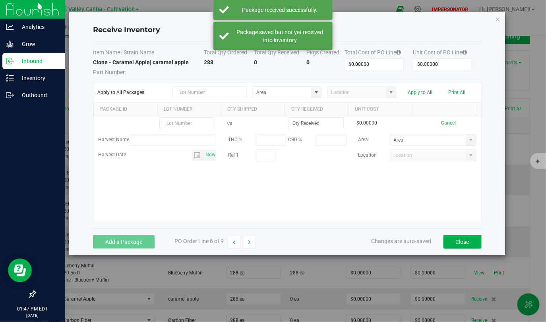
drag, startPoint x: 119, startPoint y: 67, endPoint x: 194, endPoint y: 68, distance: 75.5
click at [194, 68] on span "Part Number:" at bounding box center [148, 71] width 111 height 10
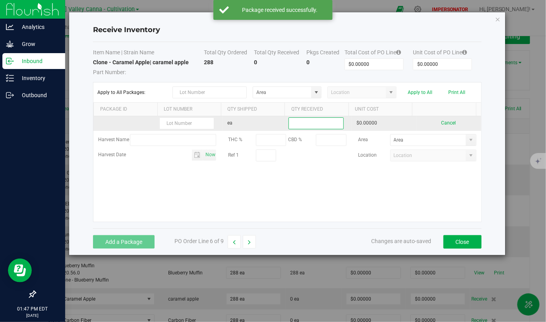
click at [316, 124] on input at bounding box center [316, 123] width 54 height 11
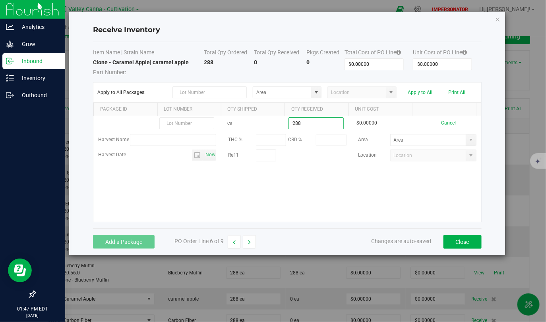
type input "288 ea"
click at [401, 189] on kendo-grid-list "ea 288 ea $0.00000 Cancel Harvest Name THC % CBD % Area Harvest Date Now Ref 1 …" at bounding box center [286, 169] width 387 height 106
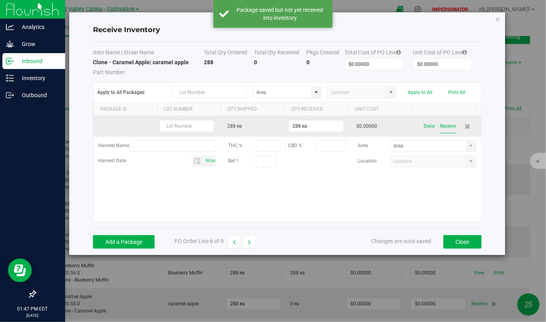
click at [440, 125] on button "Receive" at bounding box center [448, 127] width 16 height 14
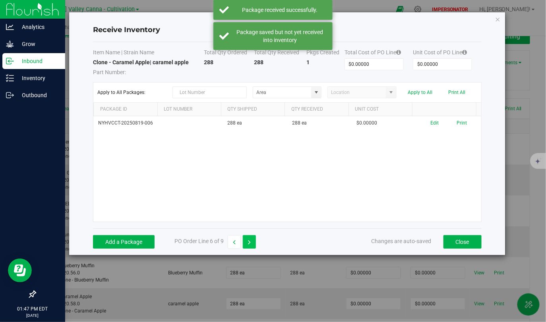
click at [252, 241] on button "button" at bounding box center [249, 242] width 13 height 14
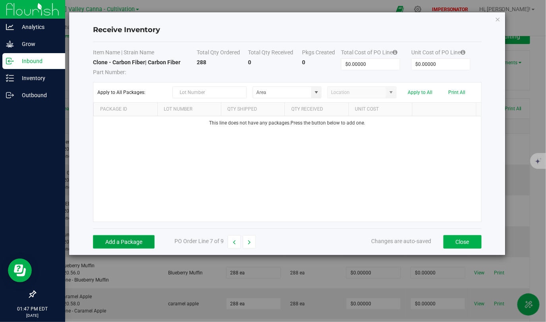
click at [128, 240] on button "Add a Package" at bounding box center [124, 242] width 62 height 14
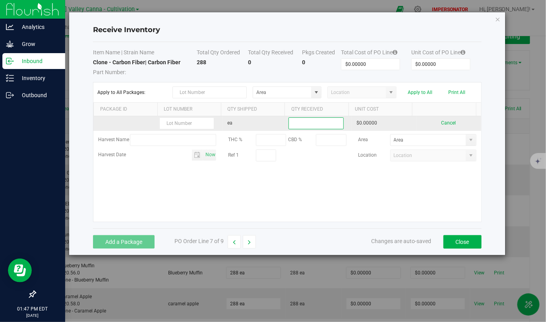
click at [304, 126] on input at bounding box center [316, 123] width 54 height 11
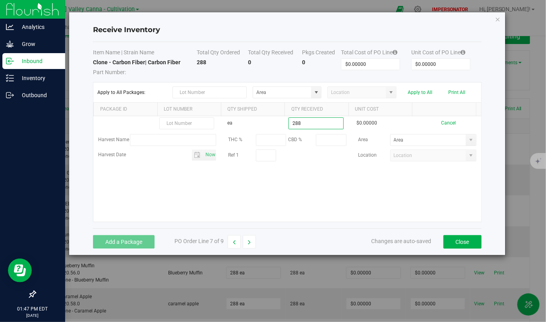
type input "288 ea"
click at [368, 185] on kendo-grid-list "ea 288 ea $0.00000 Cancel Harvest Name THC % CBD % Area Harvest Date Now Ref 1 …" at bounding box center [286, 169] width 387 height 106
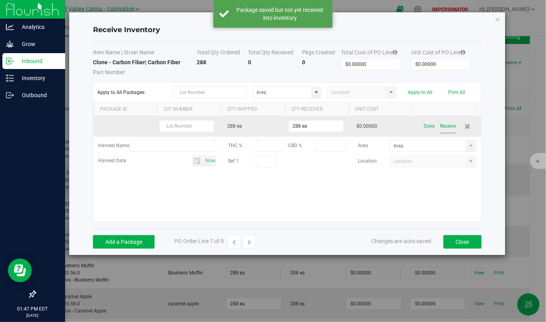
click at [444, 126] on button "Receive" at bounding box center [448, 127] width 16 height 14
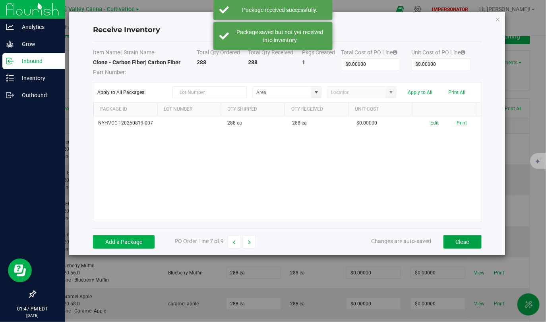
click at [469, 243] on button "Close" at bounding box center [462, 242] width 38 height 14
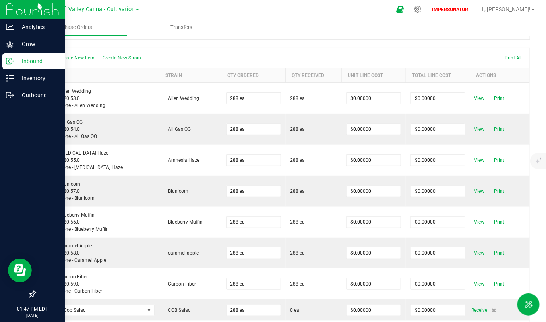
scroll to position [0, 0]
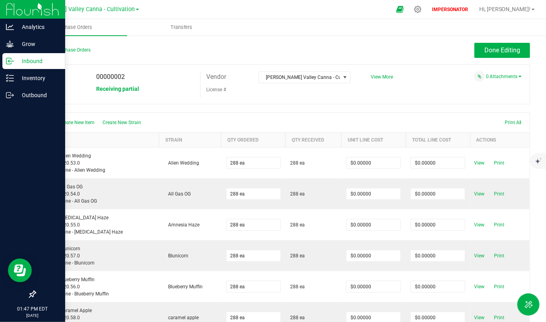
drag, startPoint x: 96, startPoint y: 90, endPoint x: 164, endPoint y: 93, distance: 68.8
click at [164, 93] on div "Receiving partial" at bounding box center [145, 89] width 110 height 12
click at [136, 92] on span "Receiving partial" at bounding box center [117, 89] width 43 height 6
drag, startPoint x: 86, startPoint y: 91, endPoint x: 141, endPoint y: 90, distance: 55.2
click at [142, 90] on div "Status Receiving partial" at bounding box center [117, 89] width 165 height 12
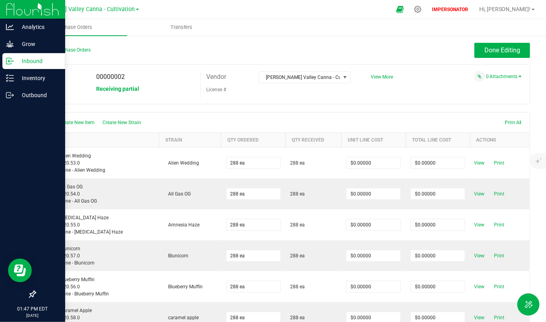
click at [141, 90] on div "Receiving partial" at bounding box center [145, 89] width 110 height 12
drag, startPoint x: 95, startPoint y: 90, endPoint x: 162, endPoint y: 89, distance: 67.1
click at [162, 89] on div "Receiving partial" at bounding box center [145, 89] width 110 height 12
click at [123, 91] on span "Receiving partial" at bounding box center [117, 89] width 43 height 6
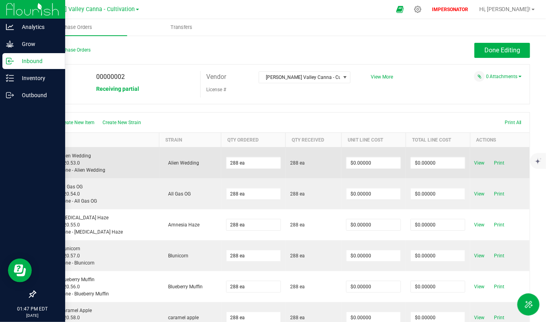
drag, startPoint x: 284, startPoint y: 164, endPoint x: 316, endPoint y: 167, distance: 31.9
click at [316, 165] on td "288 ea" at bounding box center [314, 162] width 56 height 31
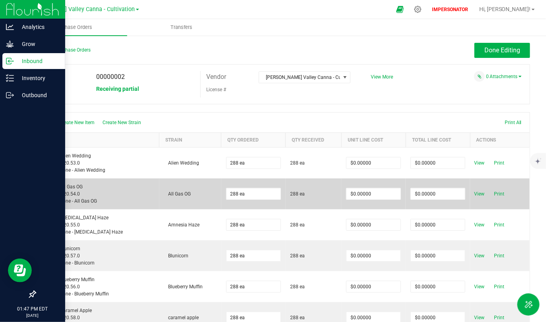
drag, startPoint x: 288, startPoint y: 192, endPoint x: 309, endPoint y: 191, distance: 21.1
click at [309, 191] on span "288 ea" at bounding box center [313, 194] width 46 height 7
click at [307, 196] on span "288 ea" at bounding box center [313, 194] width 46 height 7
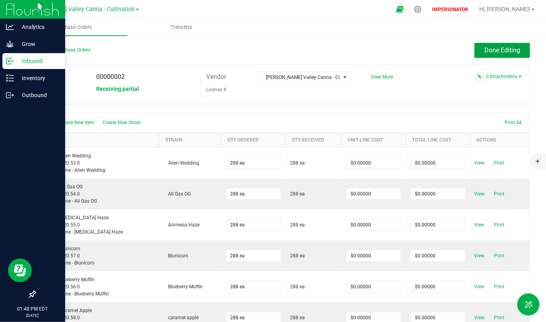
click at [496, 52] on span "Done Editing" at bounding box center [502, 50] width 36 height 8
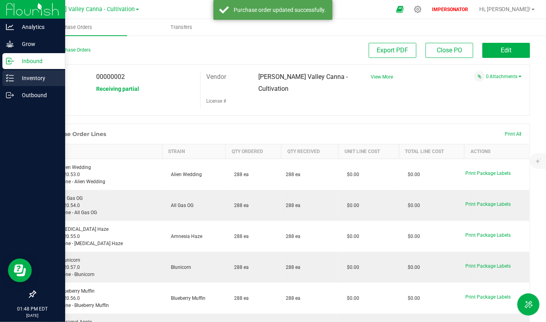
click at [35, 81] on p "Inventory" at bounding box center [38, 78] width 48 height 10
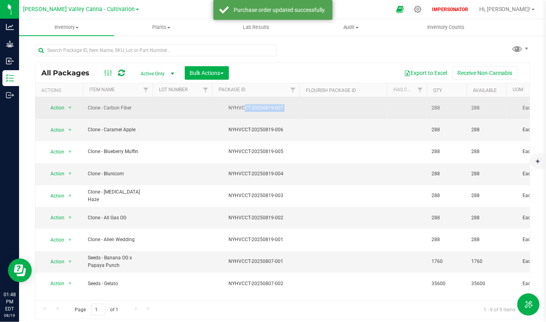
drag, startPoint x: 222, startPoint y: 105, endPoint x: 319, endPoint y: 105, distance: 96.9
drag, startPoint x: 441, startPoint y: 106, endPoint x: 410, endPoint y: 106, distance: 31.0
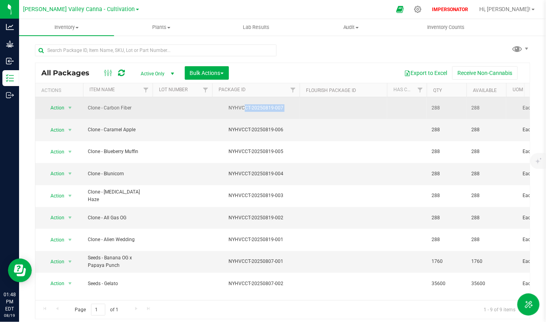
drag, startPoint x: 224, startPoint y: 108, endPoint x: 314, endPoint y: 107, distance: 89.8
click at [280, 105] on div "NYHVCCT-20250819-007" at bounding box center [256, 108] width 90 height 8
drag, startPoint x: 87, startPoint y: 105, endPoint x: 159, endPoint y: 105, distance: 71.5
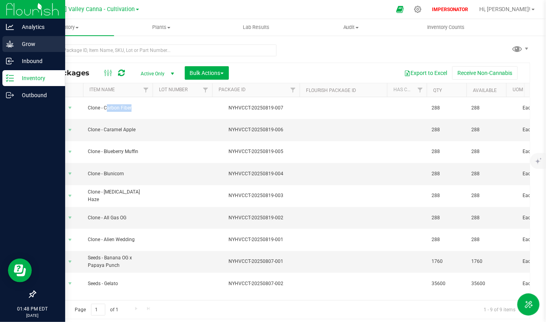
click at [32, 40] on p "Grow" at bounding box center [38, 44] width 48 height 10
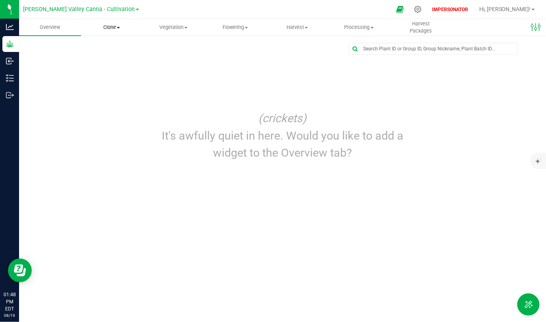
click at [115, 23] on uib-tab-heading "Clone Create plants Cloning groups Cloning plants Apply to plants" at bounding box center [111, 27] width 61 height 16
click at [106, 46] on span "Create plants" at bounding box center [109, 47] width 56 height 7
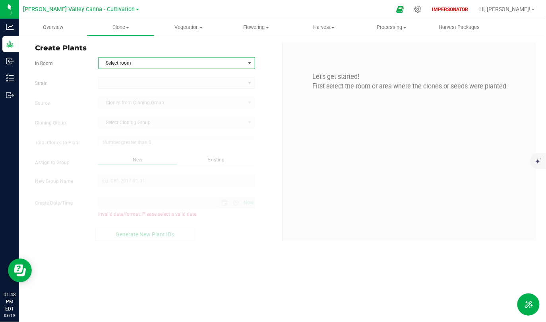
click at [154, 60] on span "Select room" at bounding box center [171, 63] width 146 height 11
click at [144, 74] on li "Greenhouse 1 - Nursery Area - Clones" at bounding box center [176, 77] width 156 height 12
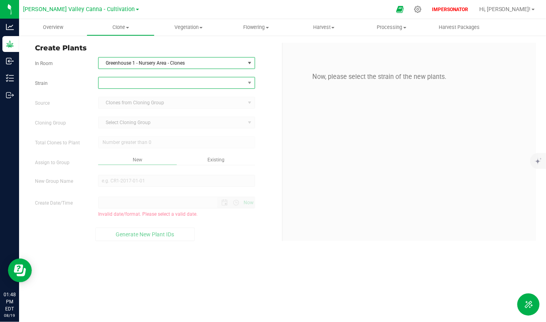
click at [135, 83] on span at bounding box center [171, 82] width 146 height 11
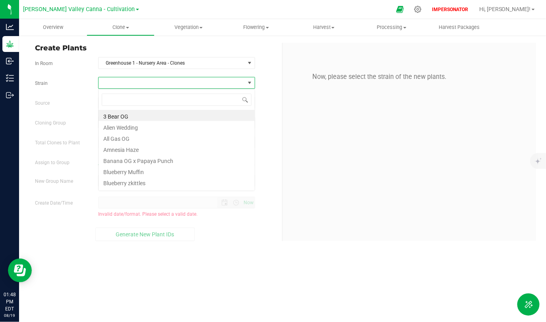
scroll to position [12, 157]
type input "carbon"
click at [126, 115] on li "Carbon Fiber" at bounding box center [176, 115] width 156 height 11
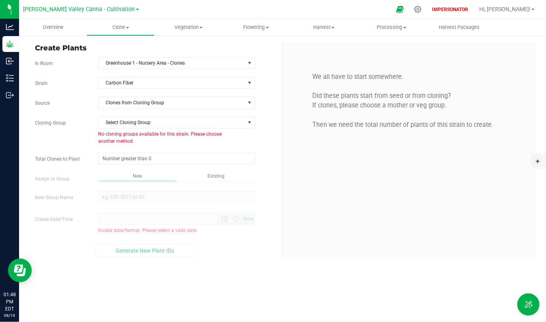
drag, startPoint x: 35, startPoint y: 101, endPoint x: 60, endPoint y: 100, distance: 25.0
click at [60, 100] on label "Source" at bounding box center [60, 103] width 63 height 7
click at [150, 100] on span "Clones from Cloning Group" at bounding box center [171, 102] width 146 height 11
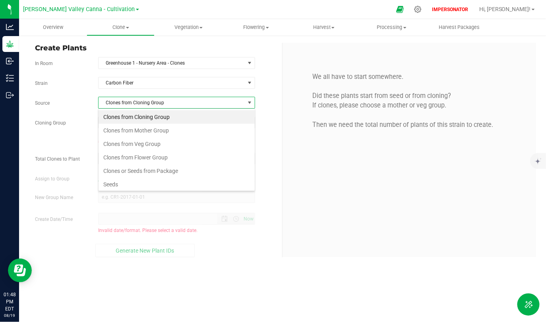
scroll to position [12, 157]
click at [147, 168] on li "Clones or Seeds from Package" at bounding box center [176, 171] width 156 height 14
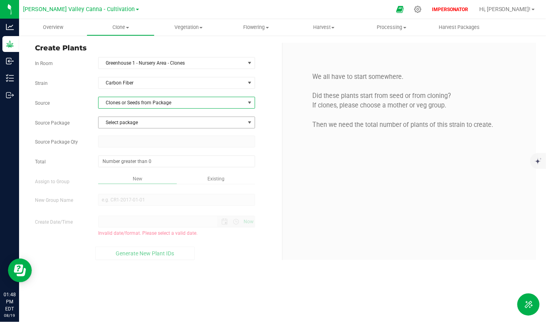
click at [145, 124] on span "Select package" at bounding box center [171, 122] width 146 height 11
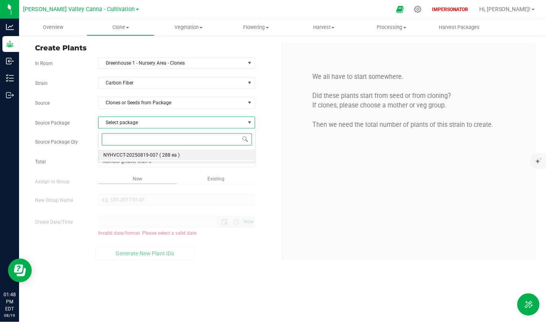
click at [170, 159] on li "NYHVCCT-20250819-007 ( 288 ea )" at bounding box center [176, 155] width 156 height 11
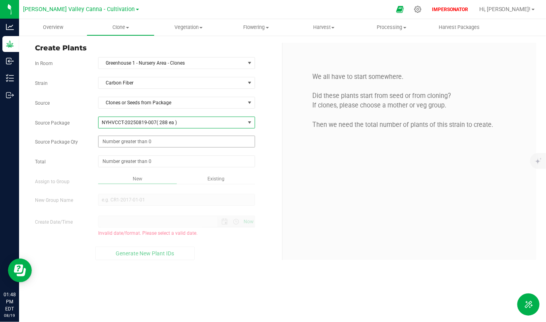
click at [105, 137] on span at bounding box center [176, 142] width 157 height 12
type input "133"
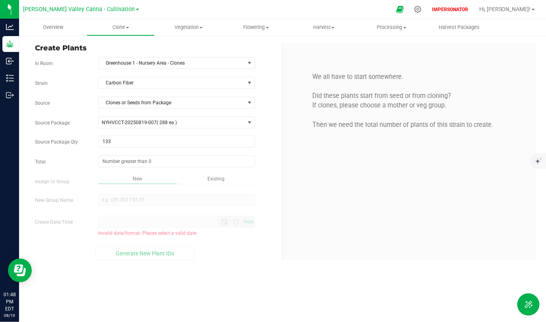
click at [271, 155] on div "Strain Carbon Fiber Source Clones or Seeds from Package Source Package NYHVCCT-…" at bounding box center [155, 168] width 241 height 183
click at [121, 158] on span at bounding box center [176, 162] width 157 height 12
type input "133"
click at [70, 164] on label "Total" at bounding box center [60, 161] width 63 height 7
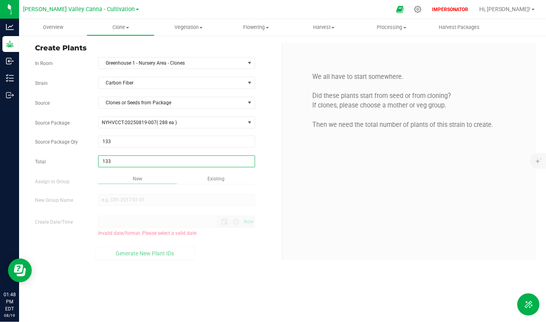
click at [98, 164] on input "133" at bounding box center [176, 161] width 156 height 11
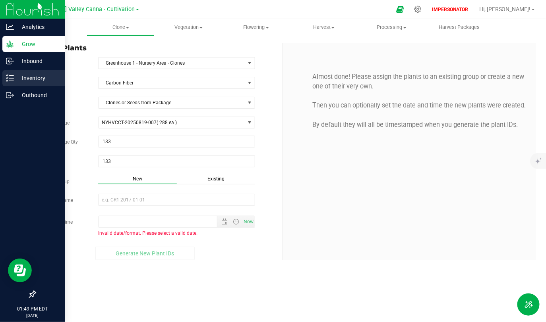
click at [21, 77] on p "Inventory" at bounding box center [38, 78] width 48 height 10
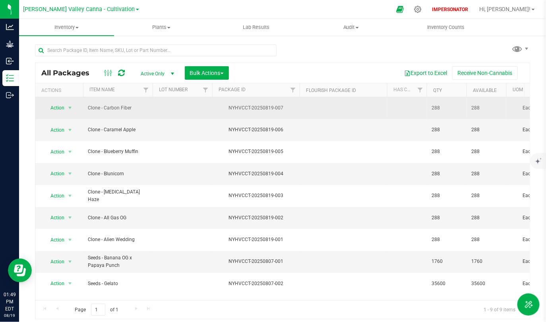
drag, startPoint x: 444, startPoint y: 107, endPoint x: 414, endPoint y: 107, distance: 29.8
click at [414, 107] on td at bounding box center [407, 108] width 40 height 22
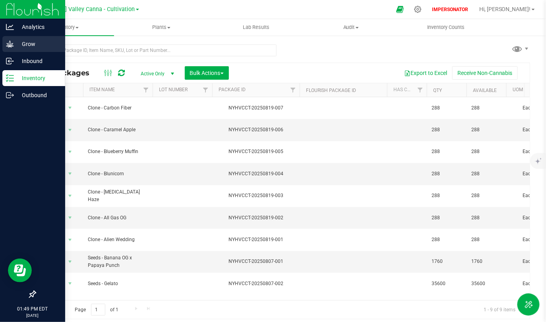
click at [12, 42] on icon at bounding box center [10, 44] width 8 height 8
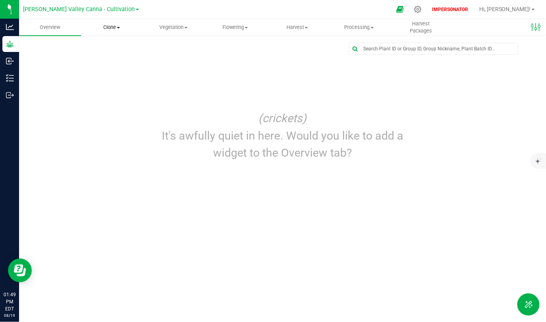
click at [113, 27] on span "Clone" at bounding box center [111, 27] width 61 height 7
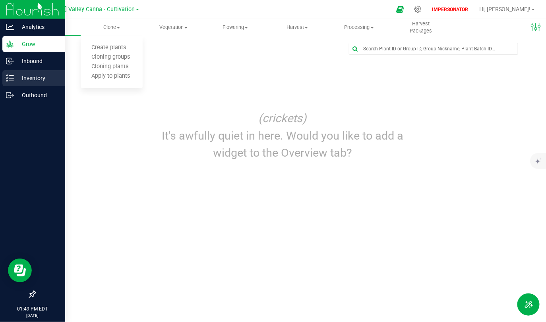
click at [32, 83] on div "Inventory" at bounding box center [33, 78] width 63 height 16
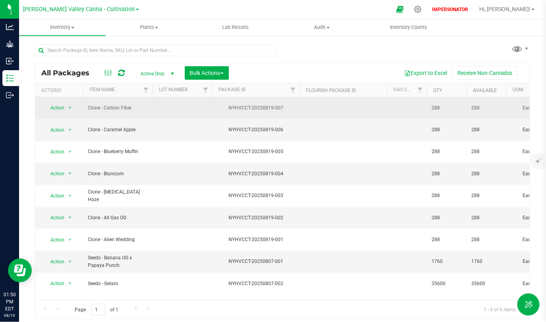
drag, startPoint x: 442, startPoint y: 104, endPoint x: 408, endPoint y: 104, distance: 34.2
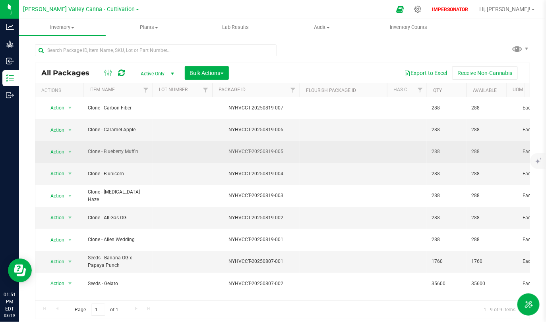
click at [355, 143] on td at bounding box center [342, 152] width 87 height 22
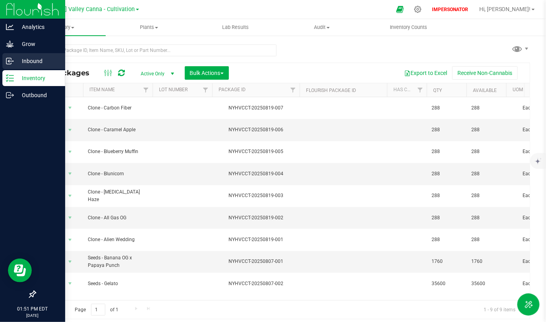
click at [12, 62] on icon at bounding box center [10, 61] width 8 height 8
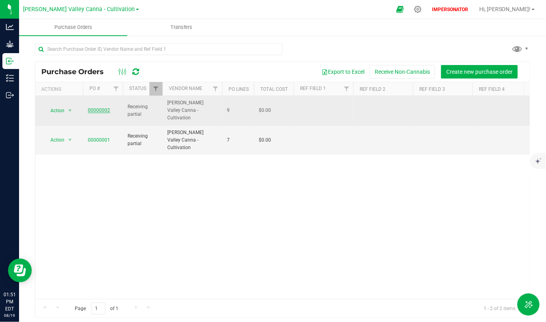
click at [106, 108] on link "00000002" at bounding box center [99, 111] width 22 height 6
